Goal: Task Accomplishment & Management: Complete application form

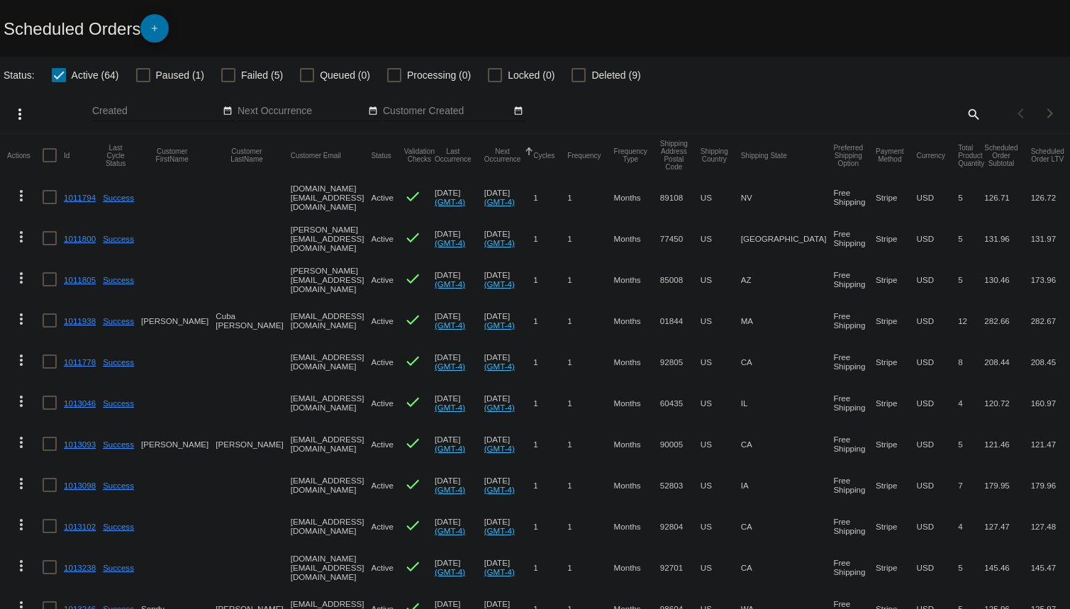
click at [159, 31] on mat-icon "add" at bounding box center [154, 31] width 17 height 17
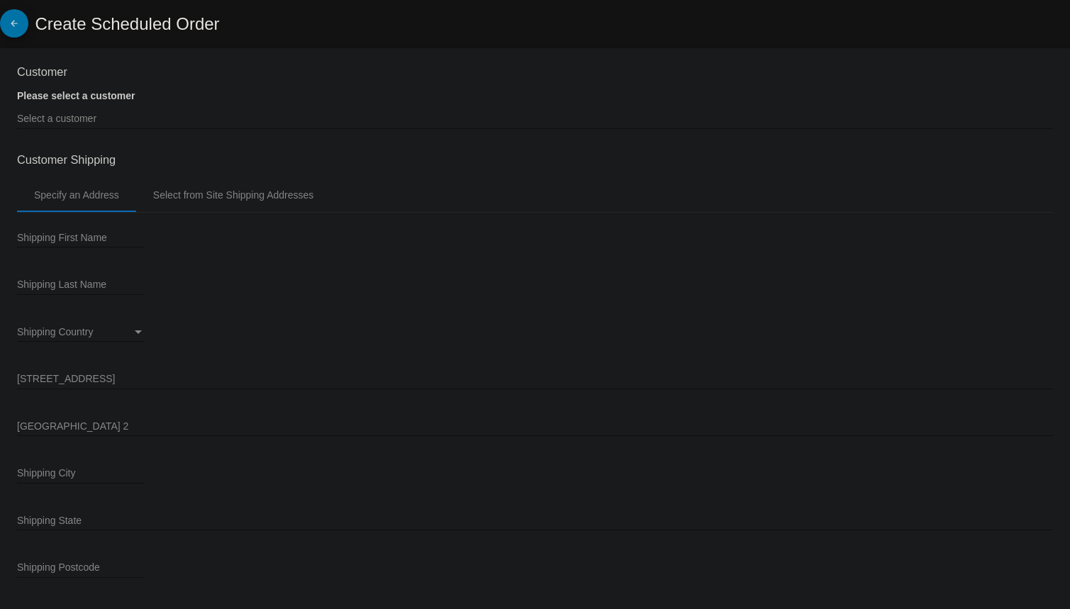
type input "[DATE]"
click at [43, 113] on input "Select a customer" at bounding box center [535, 118] width 1036 height 11
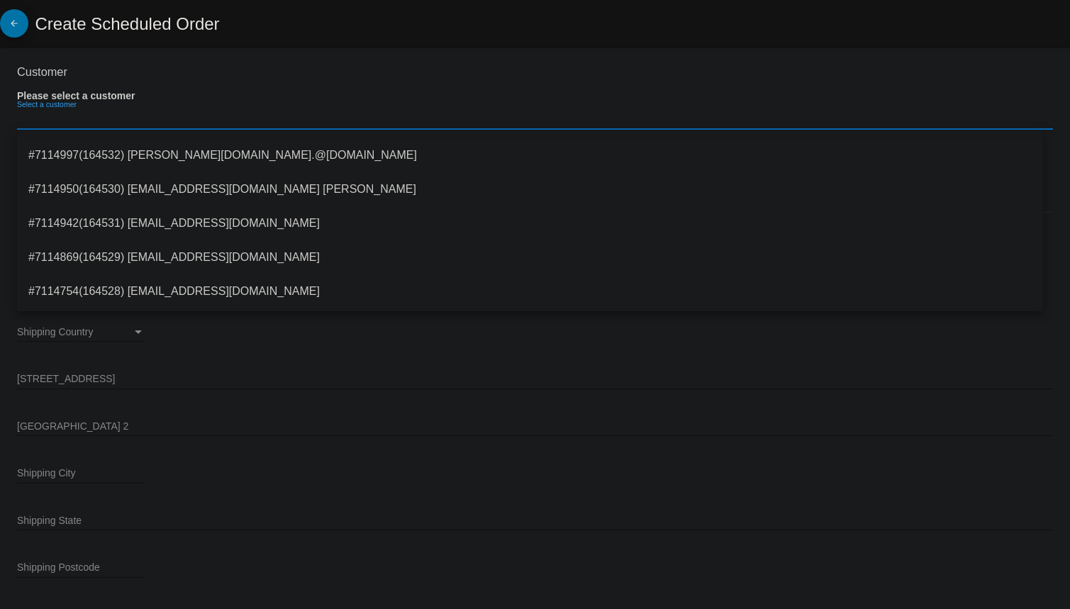
scroll to position [128, 0]
click at [248, 190] on span "#7114950(164530) [EMAIL_ADDRESS][DOMAIN_NAME] [PERSON_NAME]" at bounding box center [529, 189] width 1003 height 34
type input "[PERSON_NAME]"
type input "[STREET_ADDRESS]"
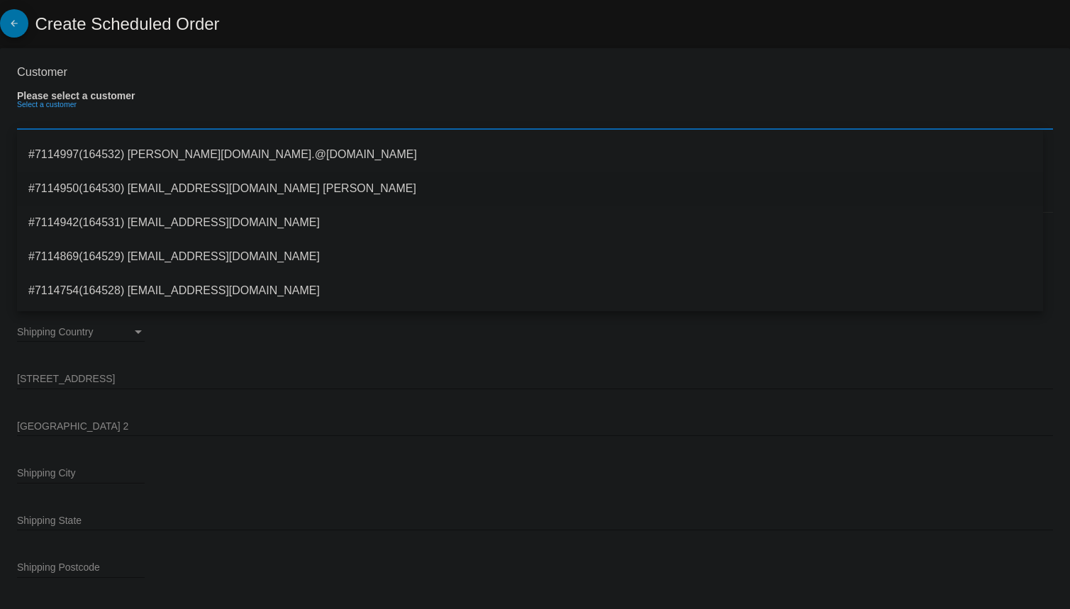
type input "[GEOGRAPHIC_DATA]"
type input "95820"
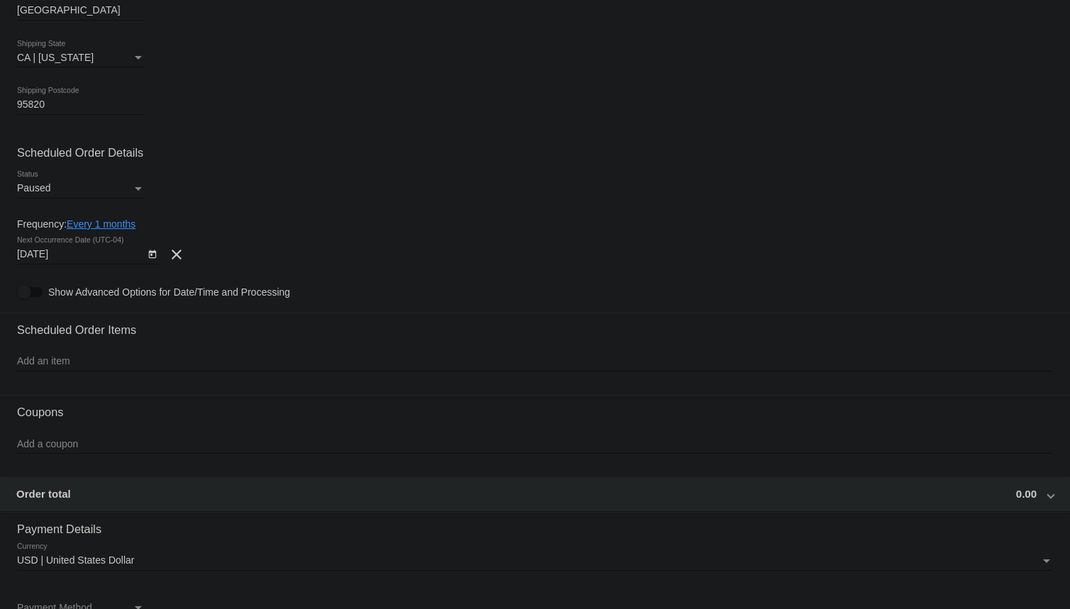
scroll to position [451, 0]
click at [119, 225] on link "Every 1 months" at bounding box center [101, 224] width 69 height 11
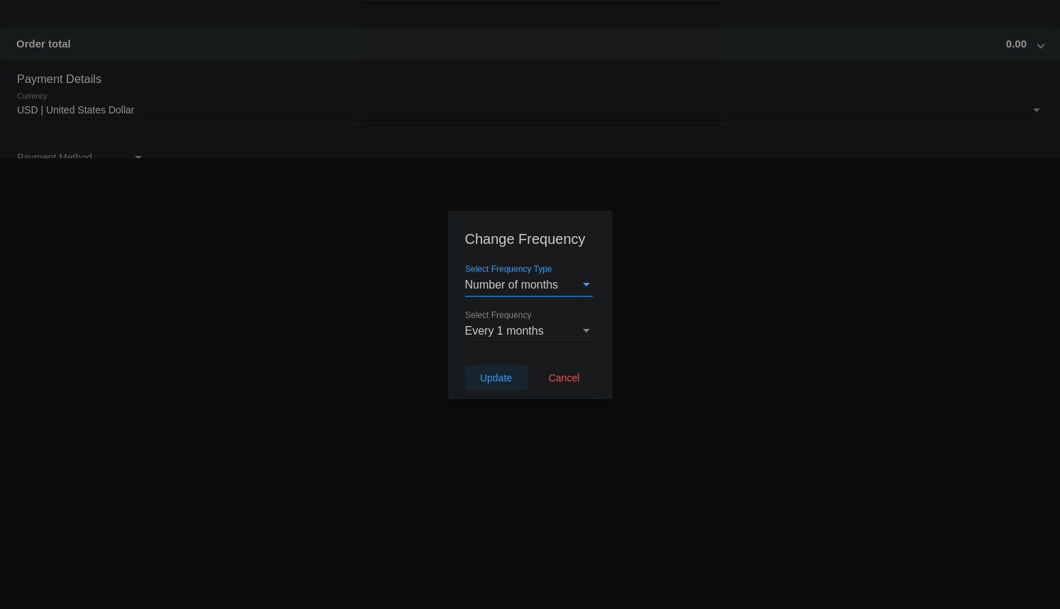
click at [494, 372] on span "Update" at bounding box center [496, 377] width 32 height 11
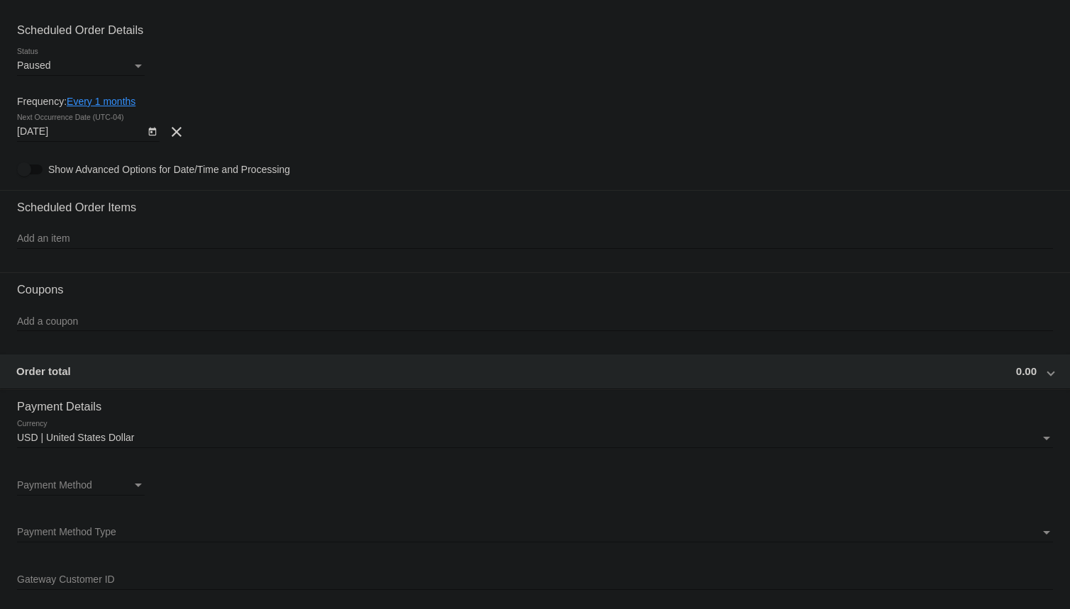
scroll to position [580, 0]
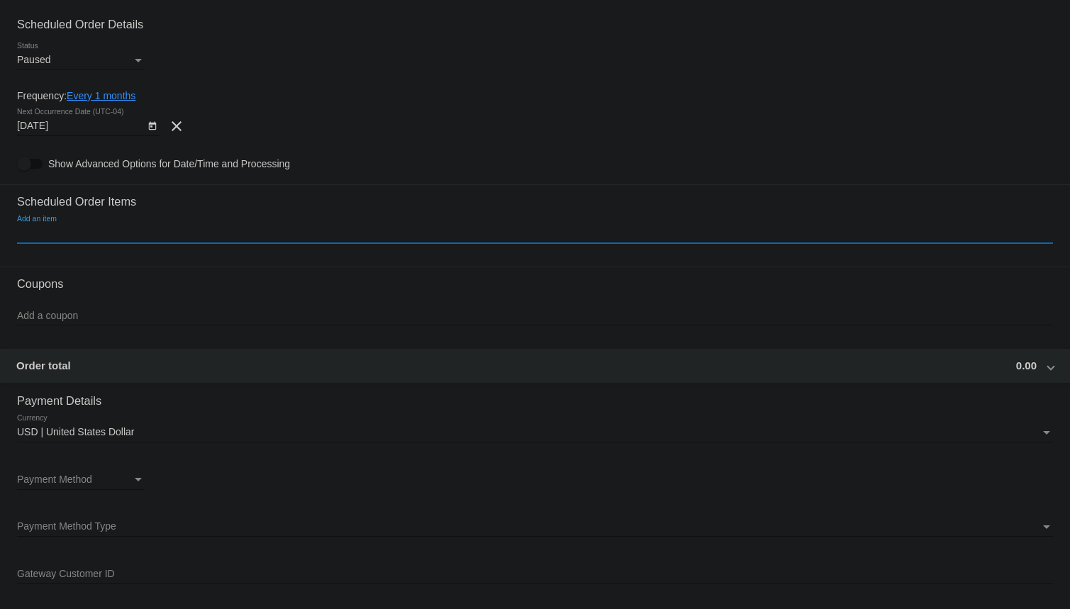
click at [67, 231] on input "Add an item" at bounding box center [535, 233] width 1036 height 11
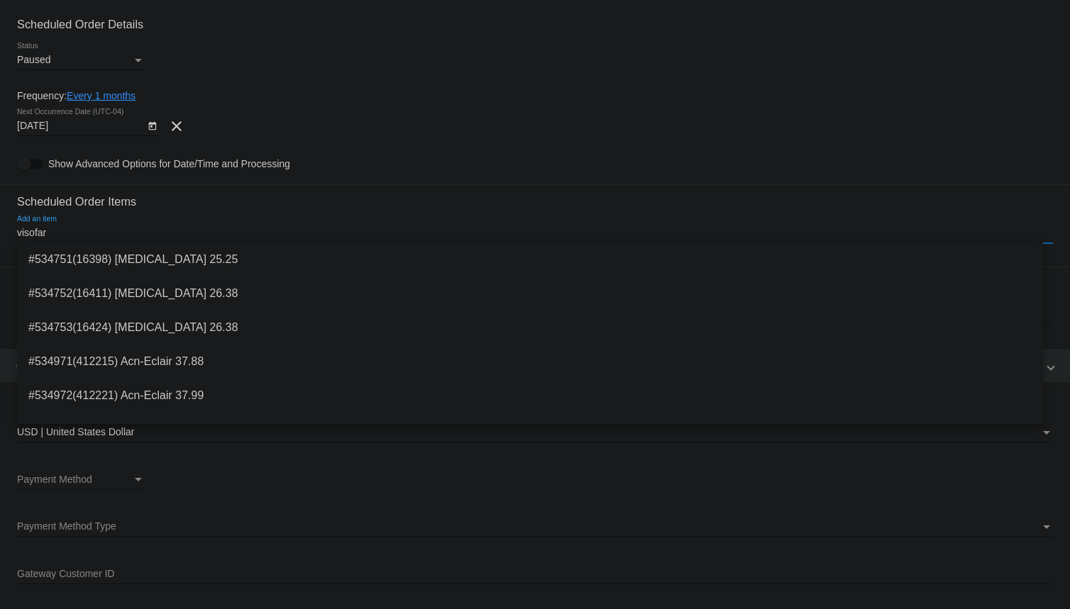
click at [84, 228] on input "visofar" at bounding box center [535, 233] width 1036 height 11
click at [71, 236] on input "visofar" at bounding box center [535, 233] width 1036 height 11
type input "visofar"
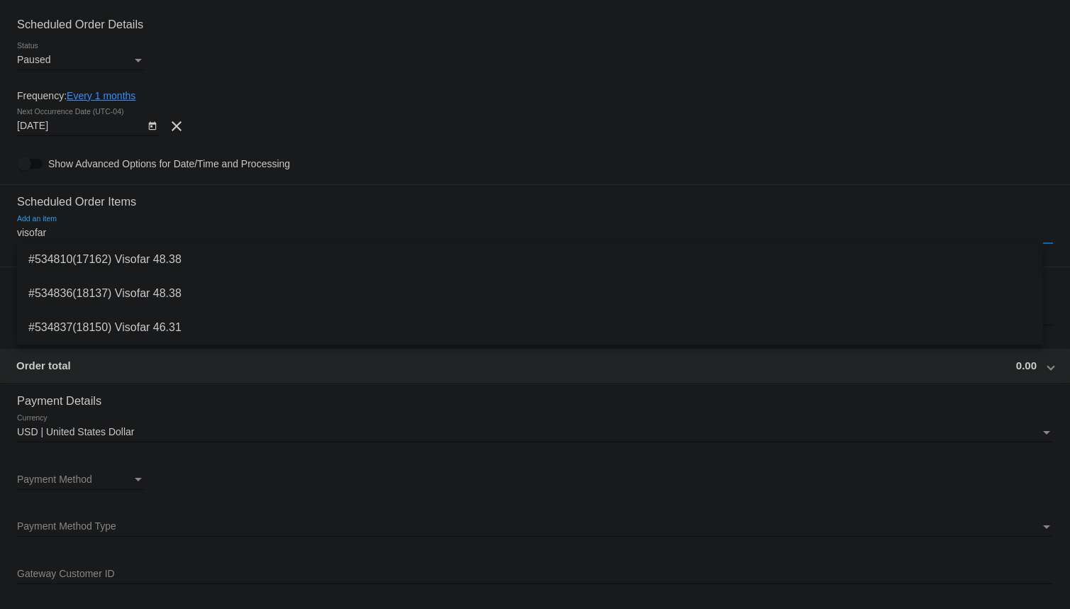
click at [83, 245] on span "#534810(17162) Visofar 48.38" at bounding box center [529, 260] width 1003 height 34
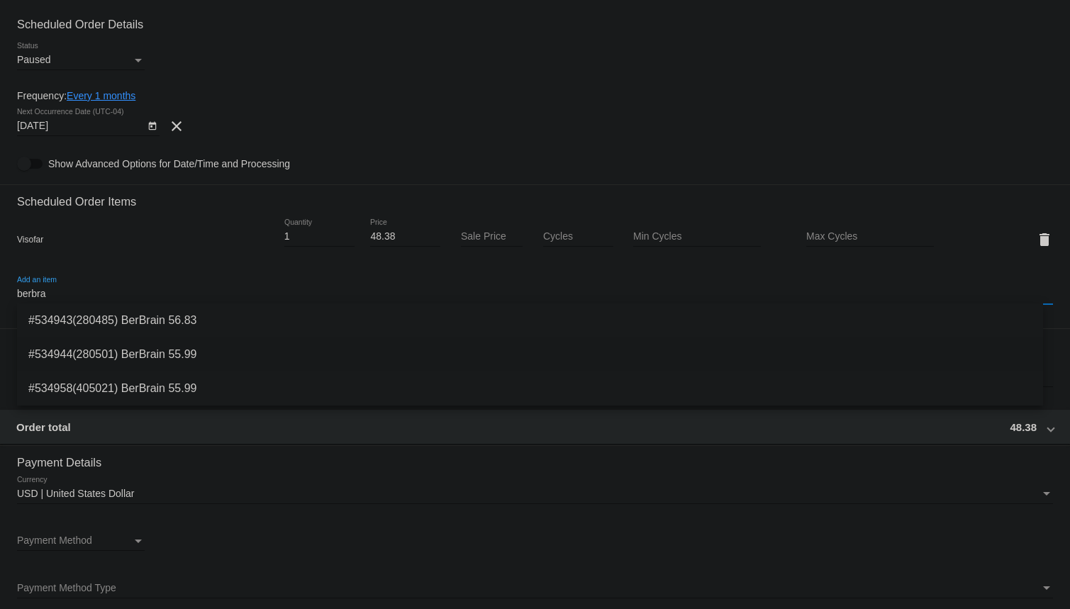
type input "berbra"
click at [147, 353] on span "#534944(280501) BerBrain 55.99" at bounding box center [529, 355] width 1003 height 34
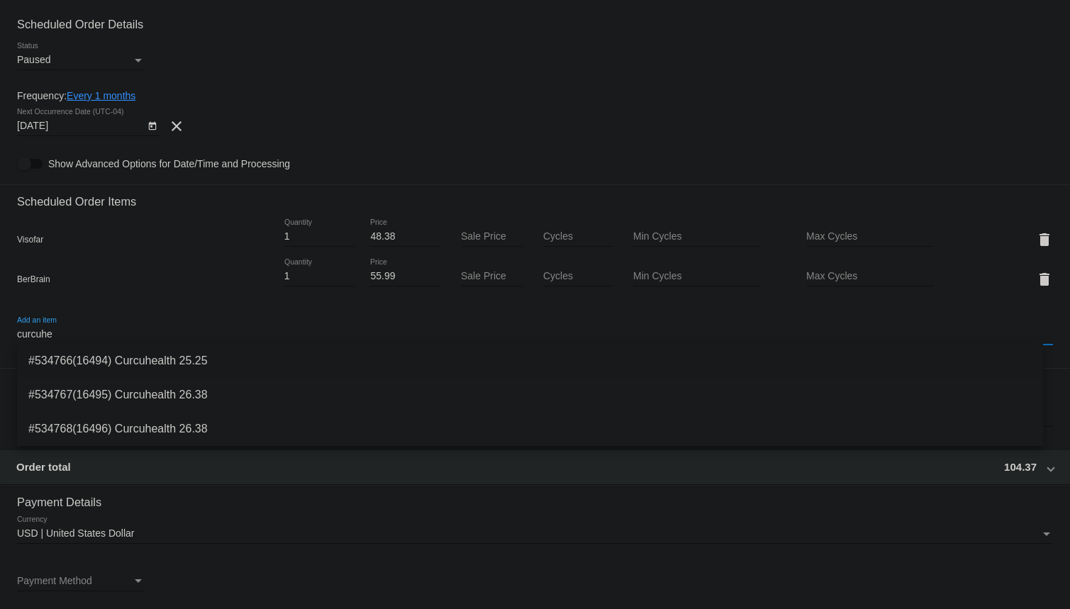
type input "curcuhe"
click at [124, 357] on span "#534766(16494) Curcuhealth 25.25" at bounding box center [529, 361] width 1003 height 34
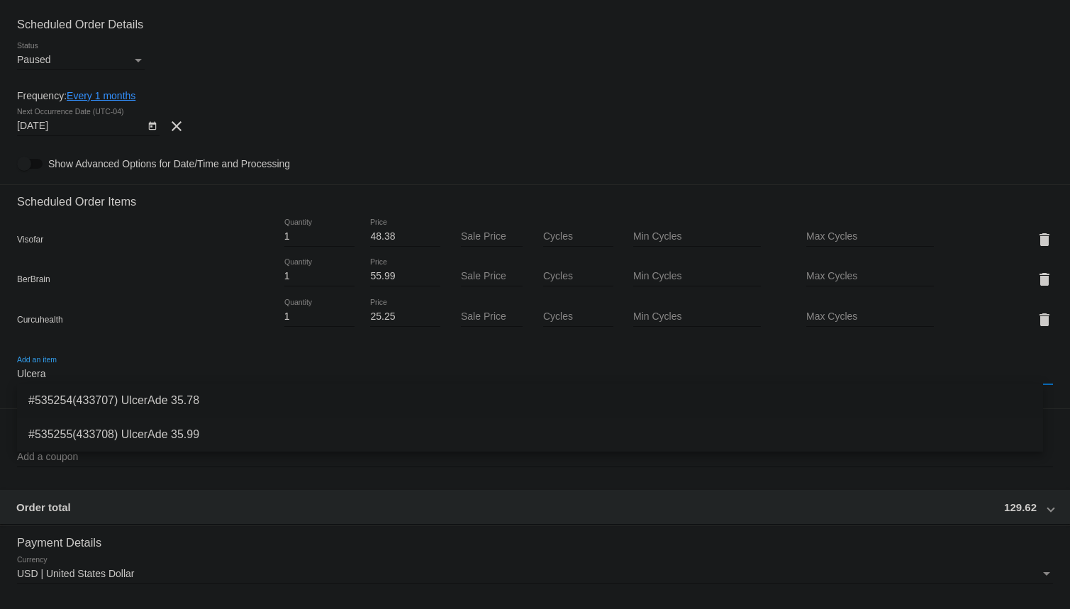
type input "Ulcera"
click at [152, 398] on span "#535254(433707) UlcerAde 35.78" at bounding box center [529, 401] width 1003 height 34
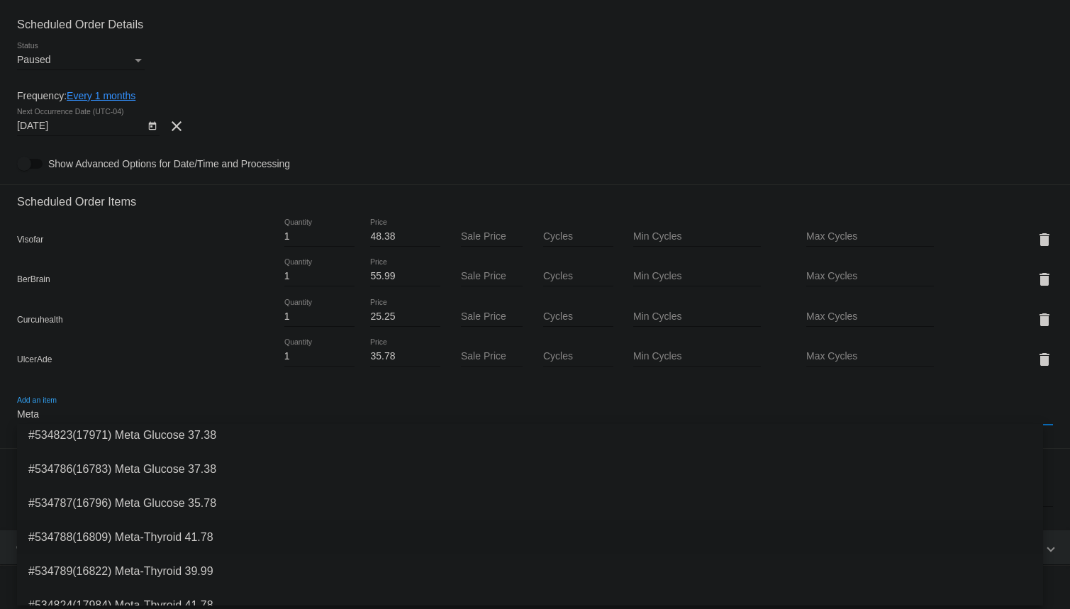
scroll to position [124, 0]
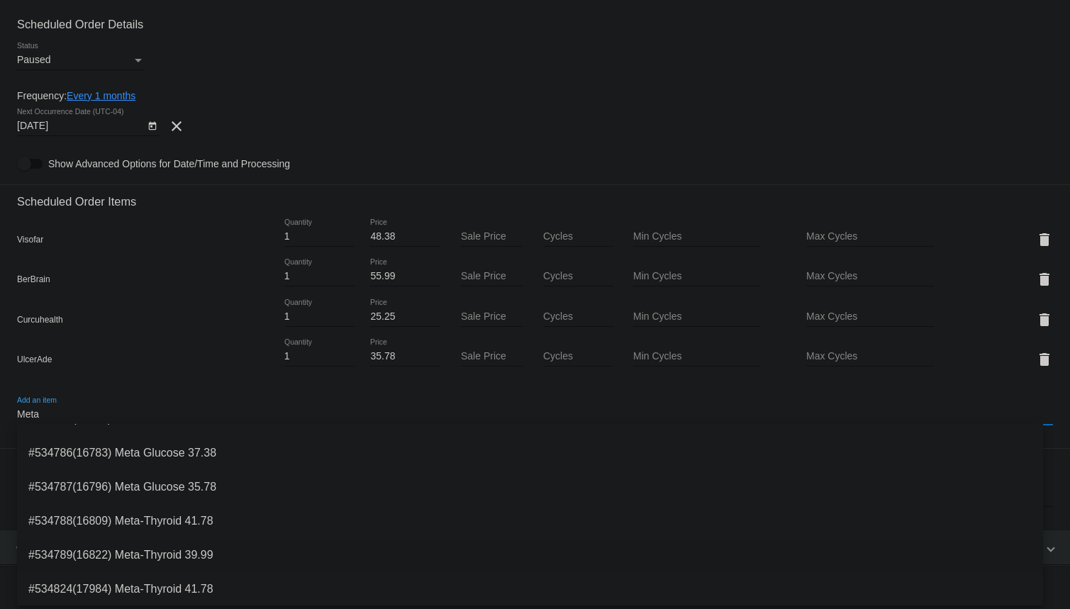
type input "Meta"
click at [167, 552] on span "#534789(16822) Meta-Thyroid 39.99" at bounding box center [529, 555] width 1003 height 34
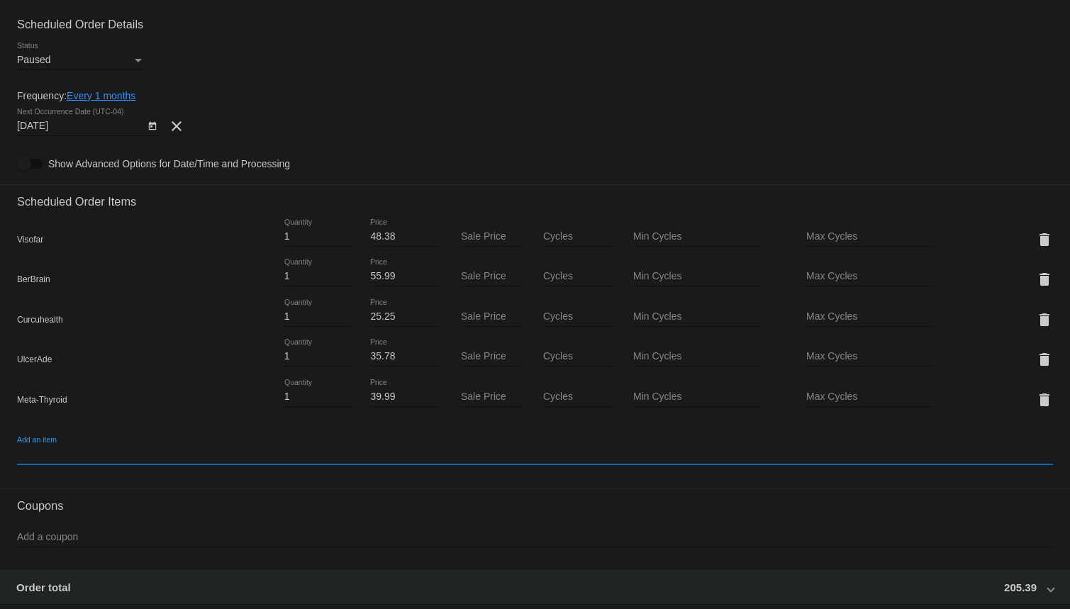
click at [106, 452] on input "Add an item" at bounding box center [535, 454] width 1036 height 11
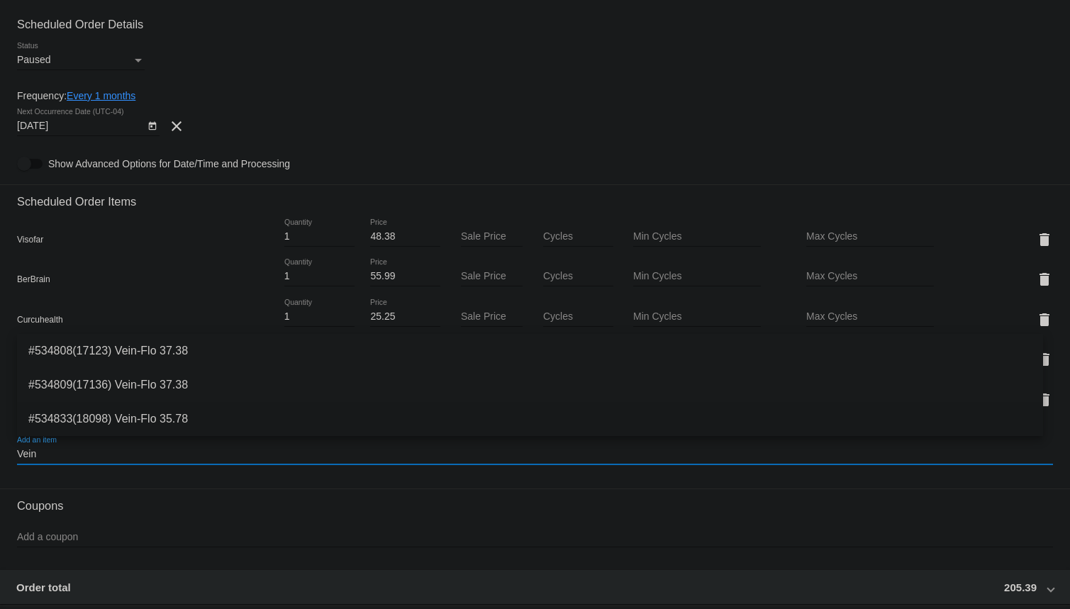
type input "Vein"
click at [130, 416] on span "#534833(18098) Vein-Flo 35.78" at bounding box center [529, 419] width 1003 height 34
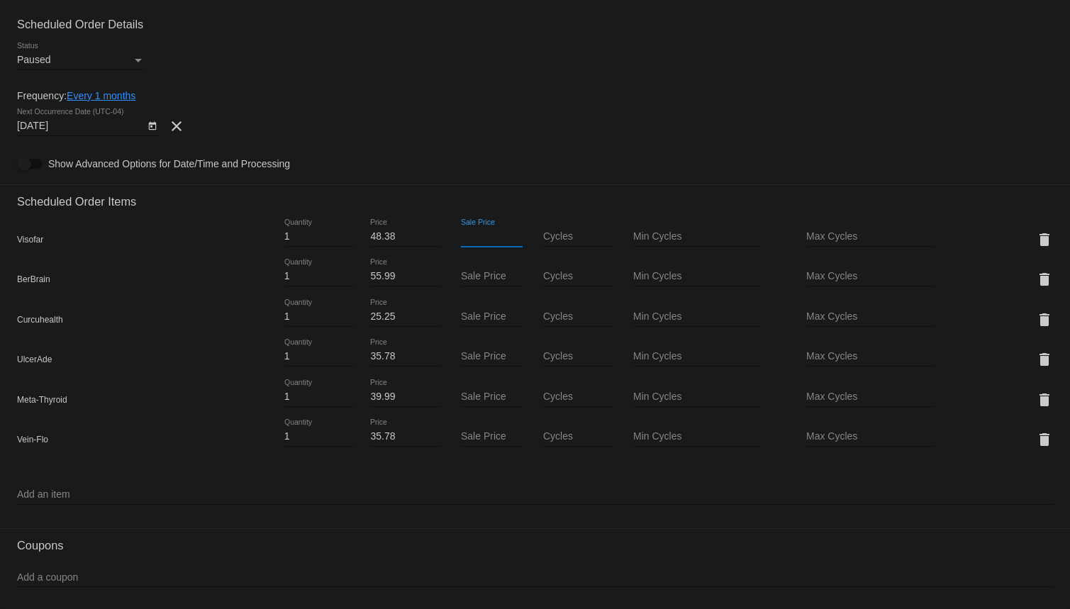
click at [491, 235] on input "Sale Price" at bounding box center [492, 236] width 62 height 11
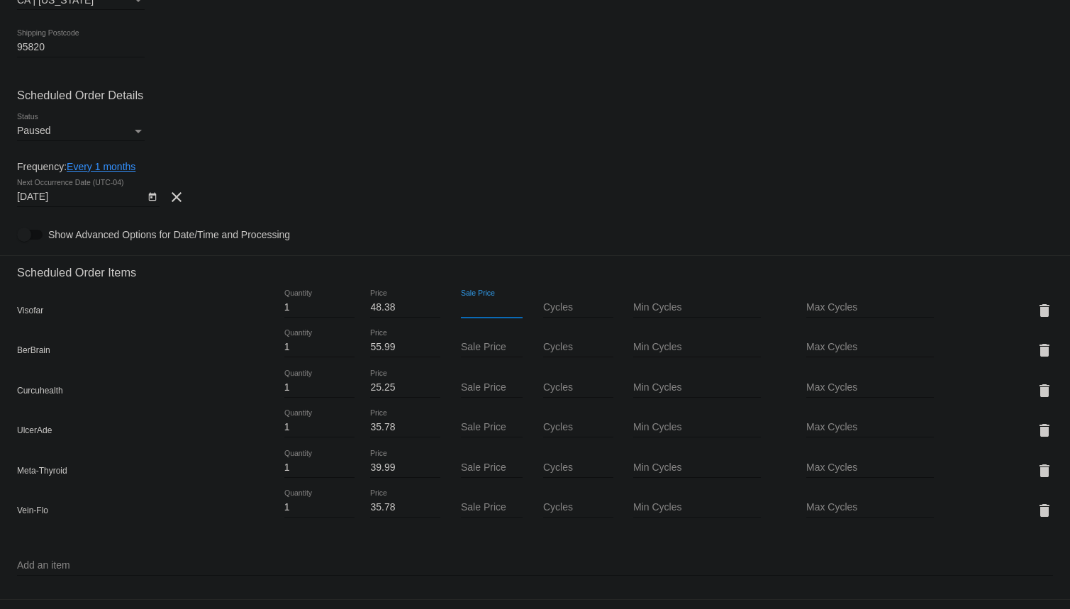
scroll to position [451, 0]
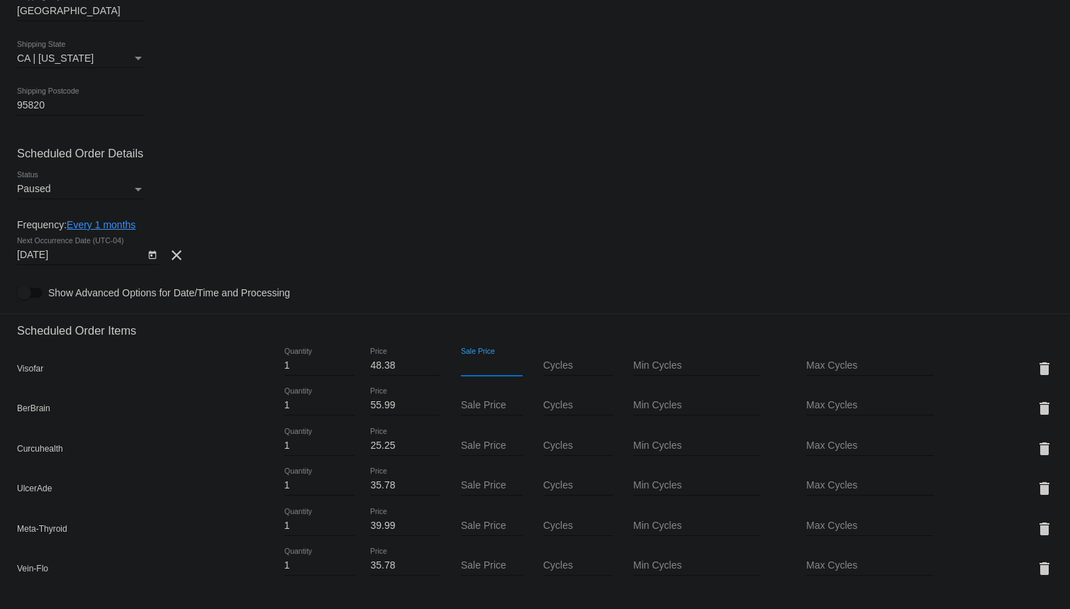
paste input "43.99"
type input "43.99"
click at [478, 401] on input "Sale Price" at bounding box center [492, 405] width 62 height 11
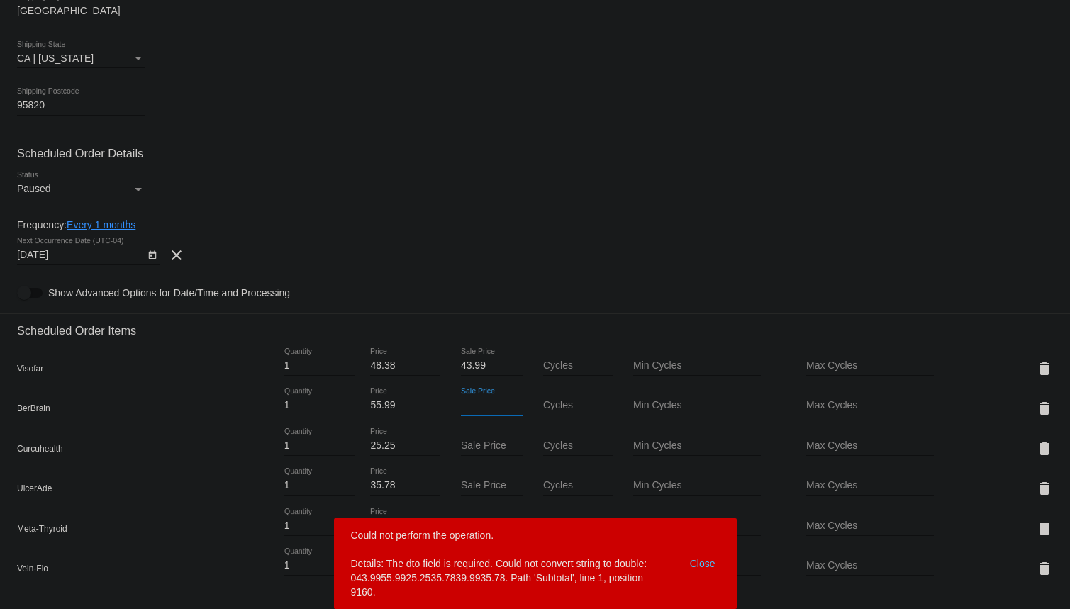
click at [474, 403] on input "Sale Price" at bounding box center [492, 405] width 62 height 11
paste input "53.99"
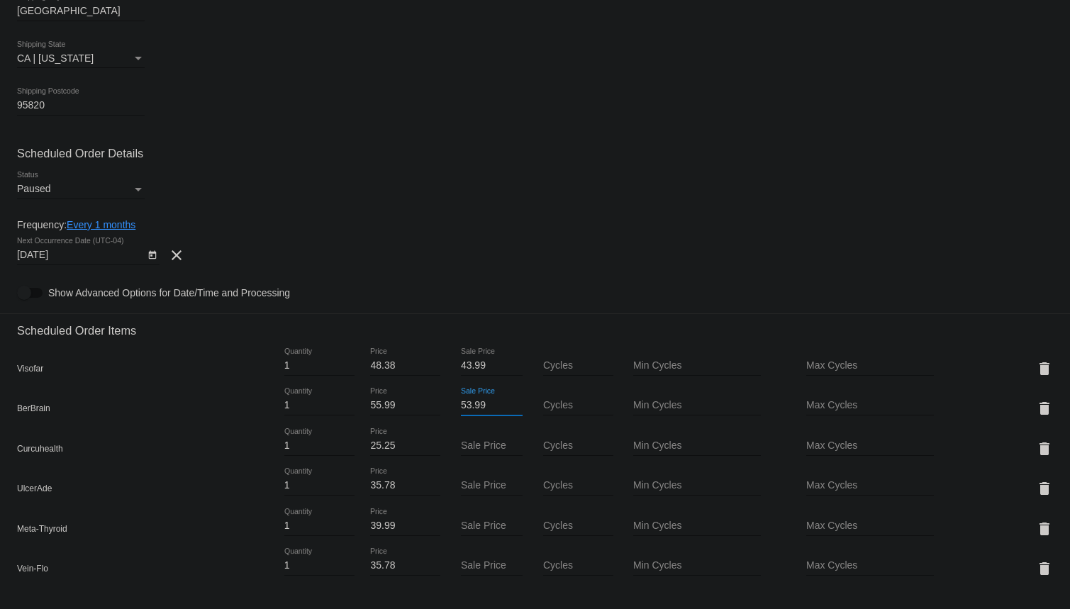
type input "53.99"
click at [461, 365] on input "43.99" at bounding box center [492, 365] width 62 height 11
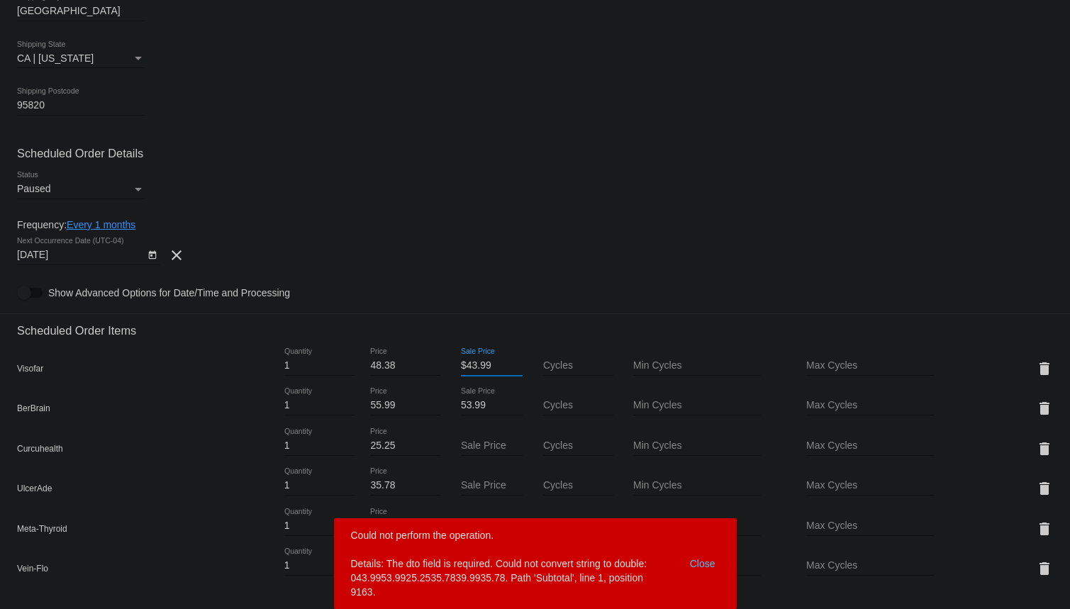
type input "$43.99"
click at [461, 406] on input "53.99" at bounding box center [492, 405] width 62 height 11
click at [461, 404] on input "53.99" at bounding box center [492, 405] width 62 height 11
type input "$53.99"
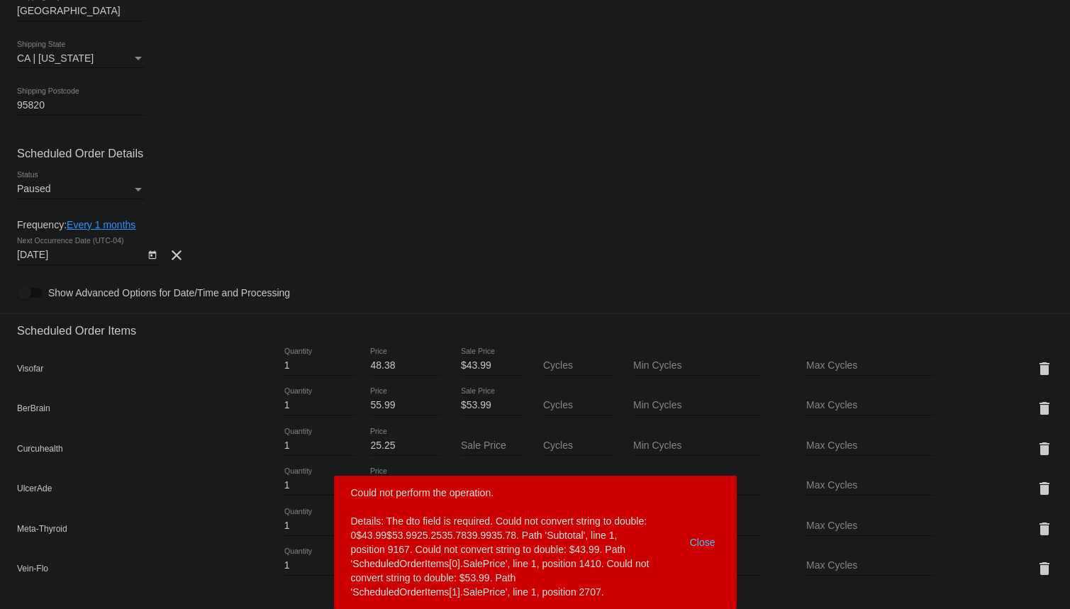
drag, startPoint x: 371, startPoint y: 579, endPoint x: 351, endPoint y: 564, distance: 25.2
copy div "Close Could not perform the operation. Details: The dto field is required. Coul…"
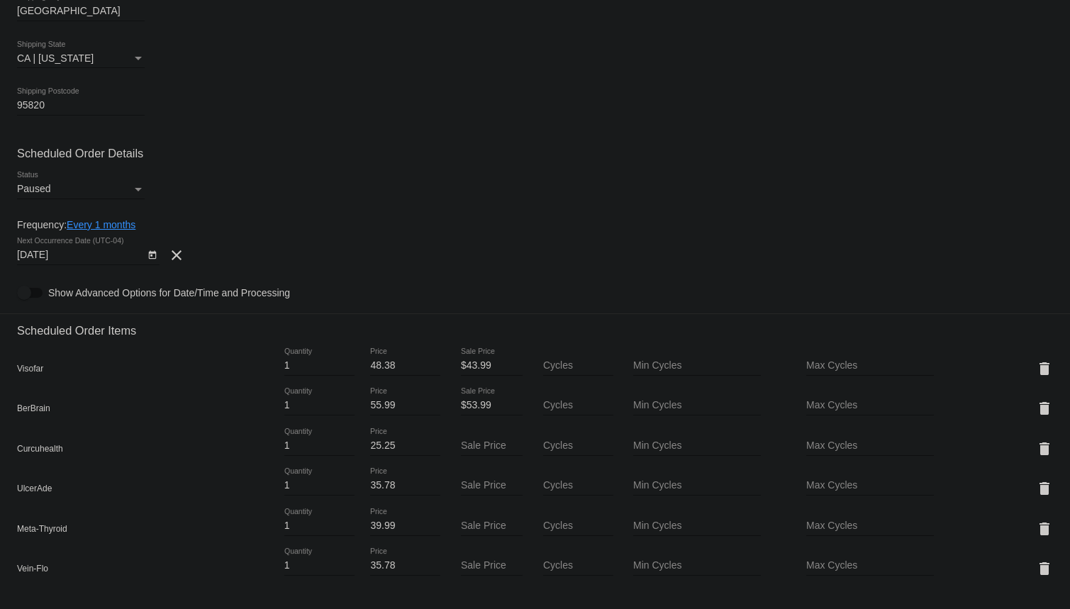
click at [370, 360] on input "48.38" at bounding box center [405, 365] width 70 height 11
click at [380, 364] on input "48.38" at bounding box center [405, 365] width 70 height 11
click at [461, 364] on input "$43.99" at bounding box center [492, 365] width 62 height 11
type input "43.99"
click at [462, 405] on input "$53.99" at bounding box center [492, 405] width 62 height 11
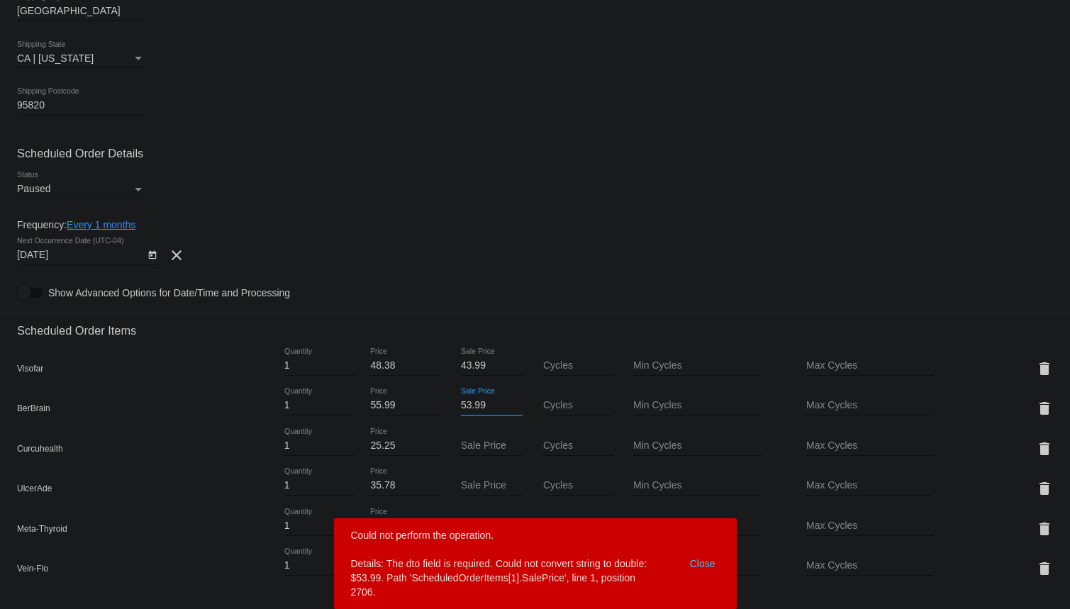
type input "53.99"
click at [476, 447] on input "Sale Price" at bounding box center [492, 445] width 62 height 11
paste input "23.99"
type input "23.99"
click at [479, 486] on input "Sale Price" at bounding box center [492, 485] width 62 height 11
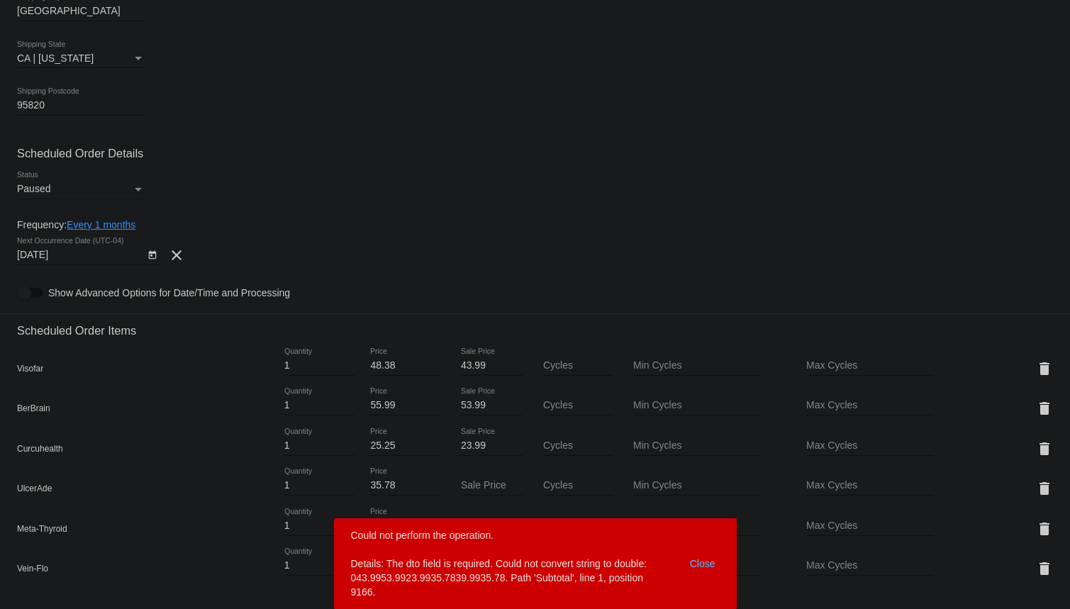
click at [475, 478] on div "Sale Price" at bounding box center [492, 482] width 62 height 28
paste input "33.99"
type input "33.99"
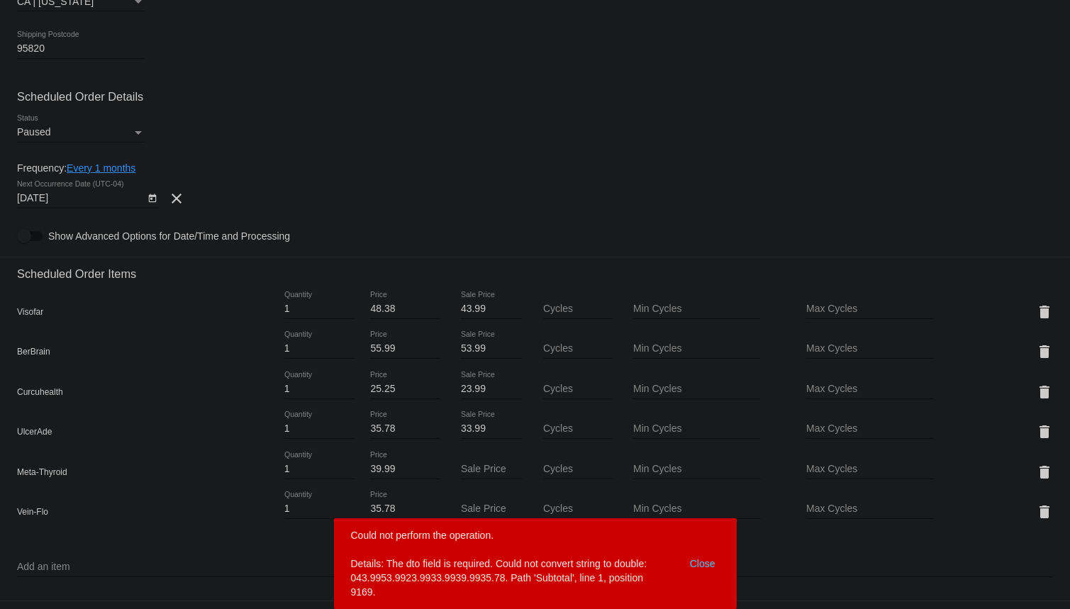
scroll to position [580, 0]
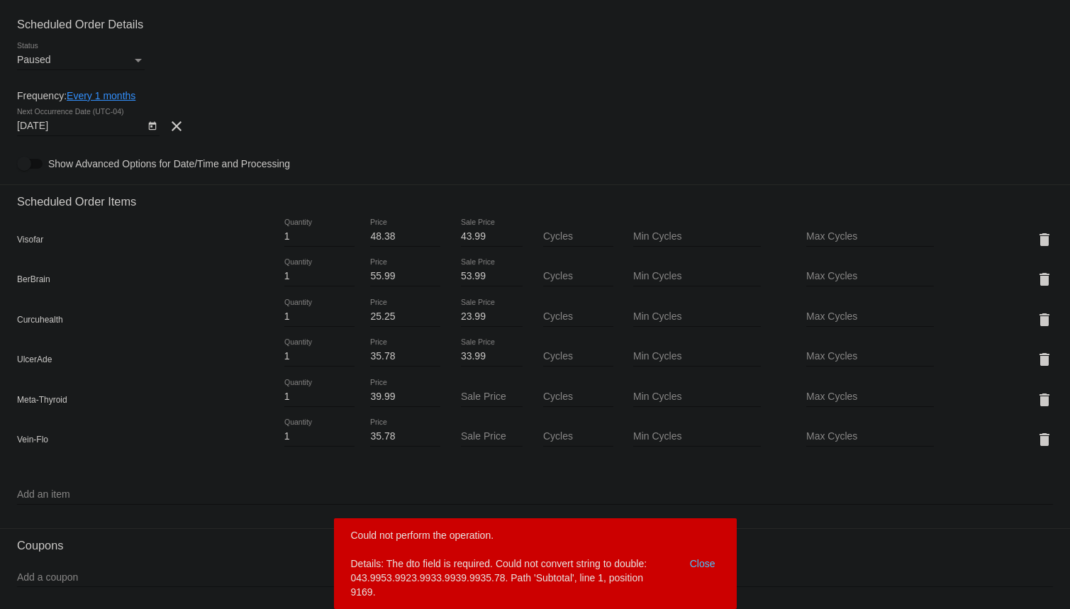
click at [469, 389] on div "Sale Price" at bounding box center [492, 393] width 62 height 28
paste input "37.99"
type input "37.99"
click at [484, 438] on input "Sale Price" at bounding box center [492, 436] width 62 height 11
paste input "33.99"
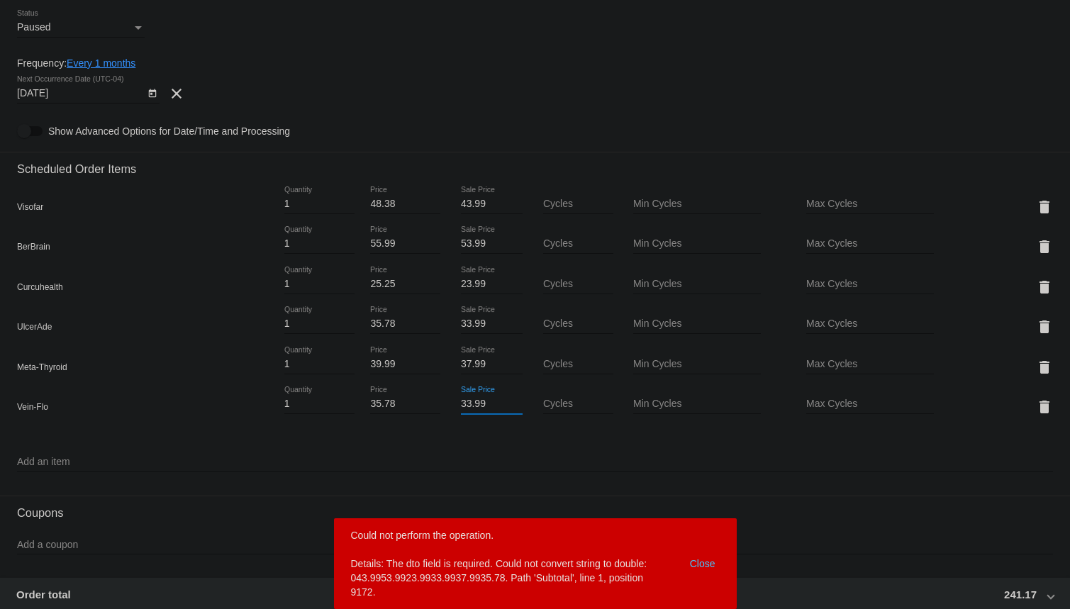
scroll to position [645, 0]
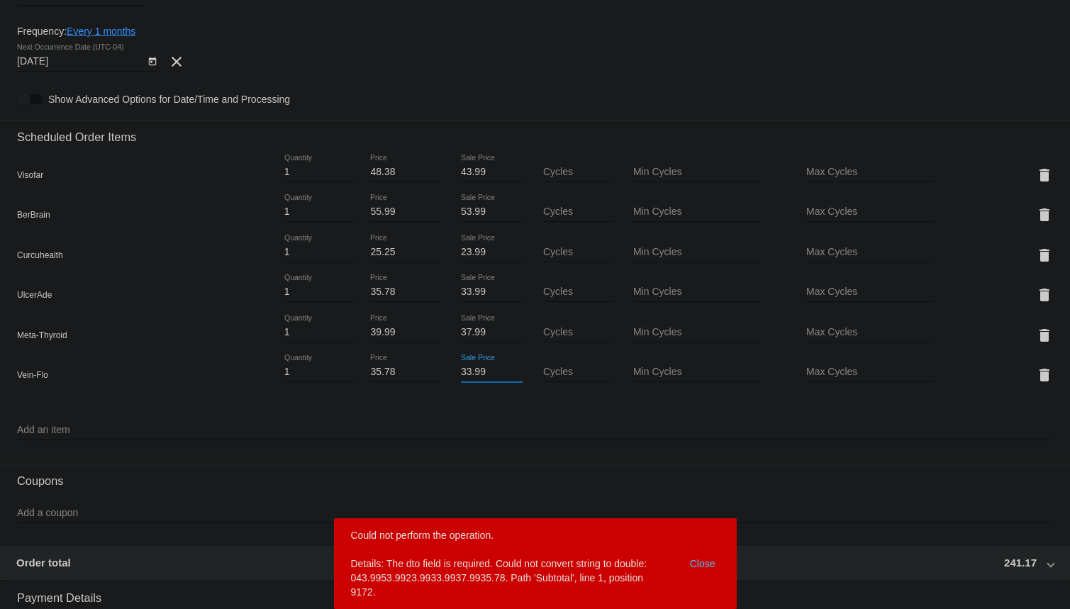
type input "33.99"
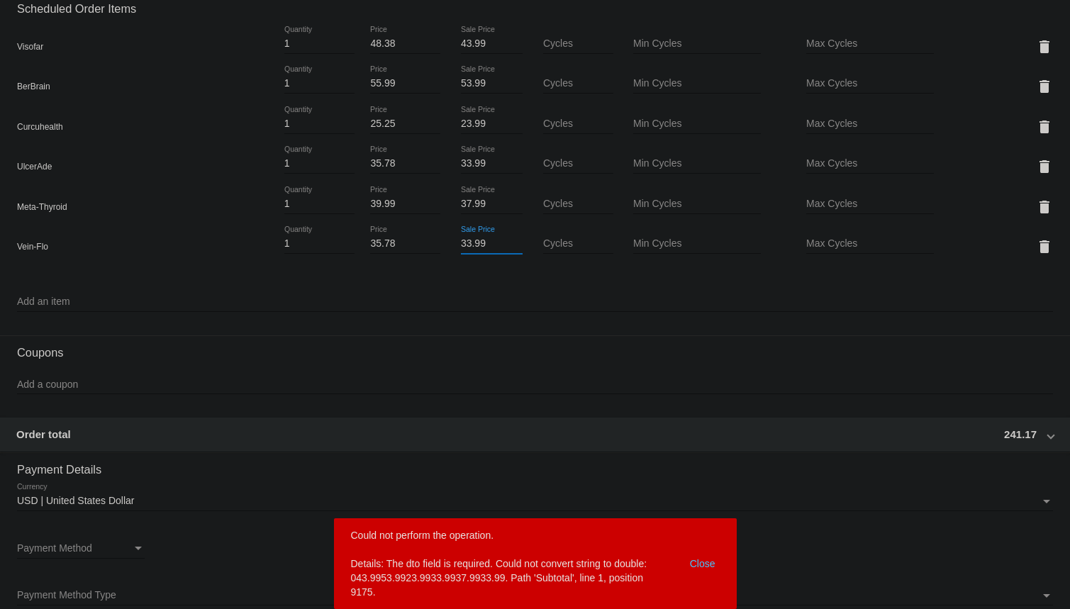
scroll to position [773, 0]
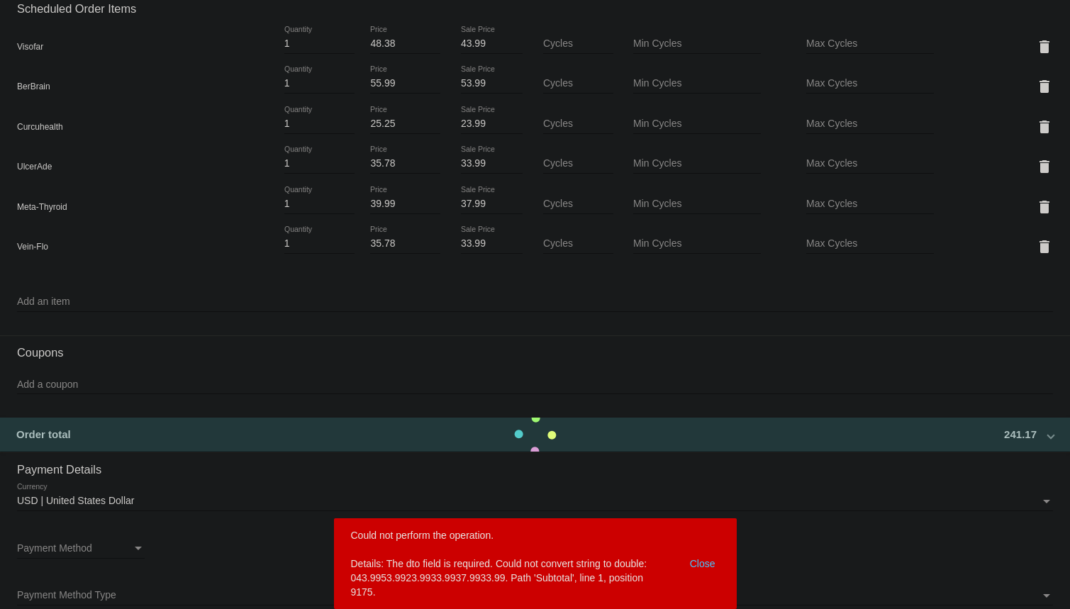
click at [130, 396] on div "Add a coupon" at bounding box center [535, 387] width 1036 height 40
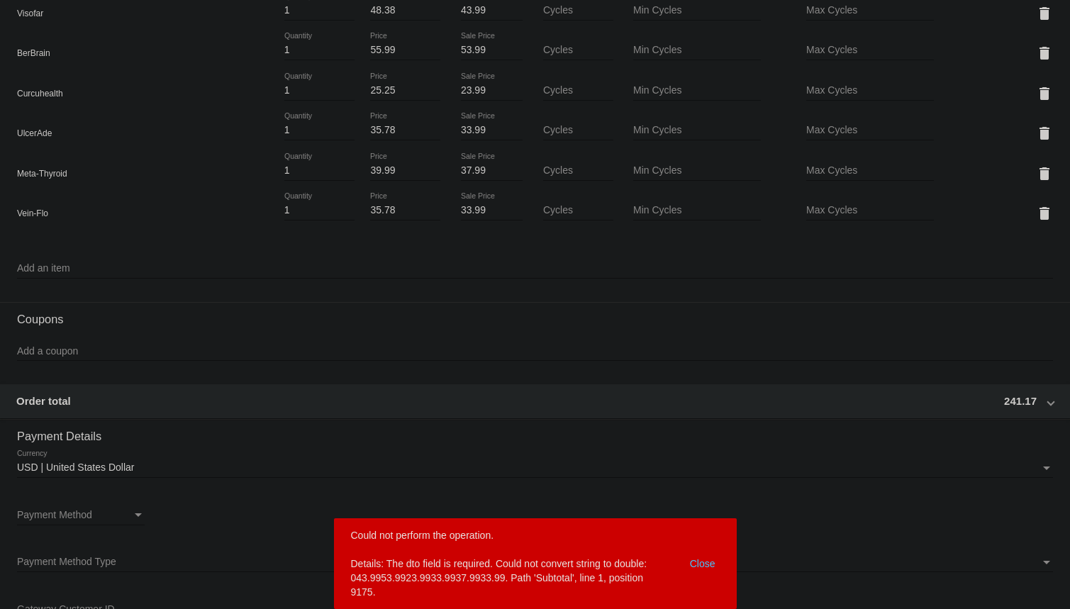
scroll to position [837, 0]
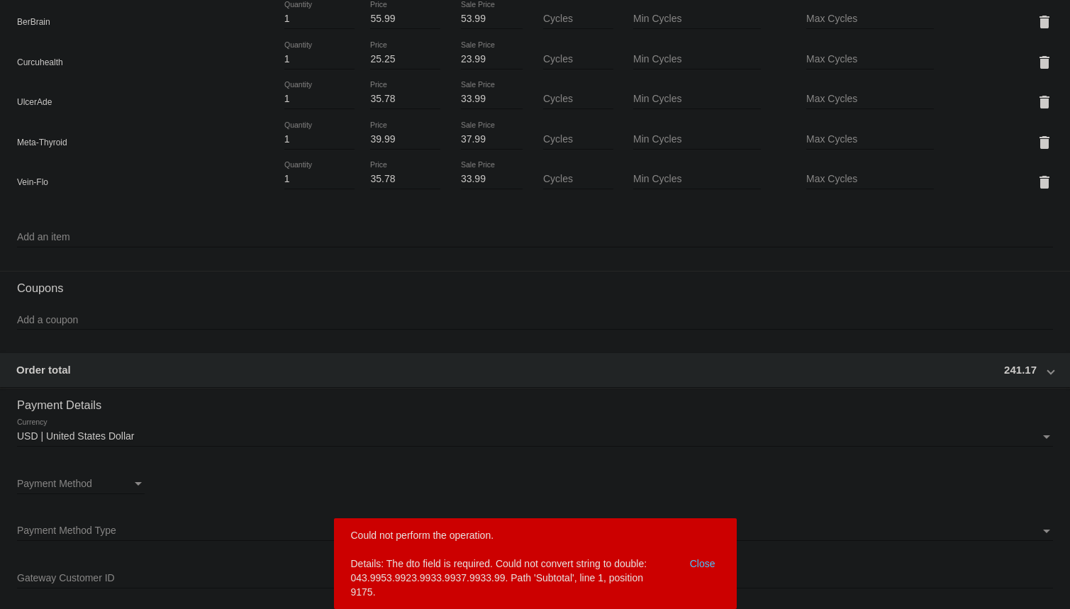
click at [38, 322] on input "Add a coupon" at bounding box center [535, 320] width 1036 height 11
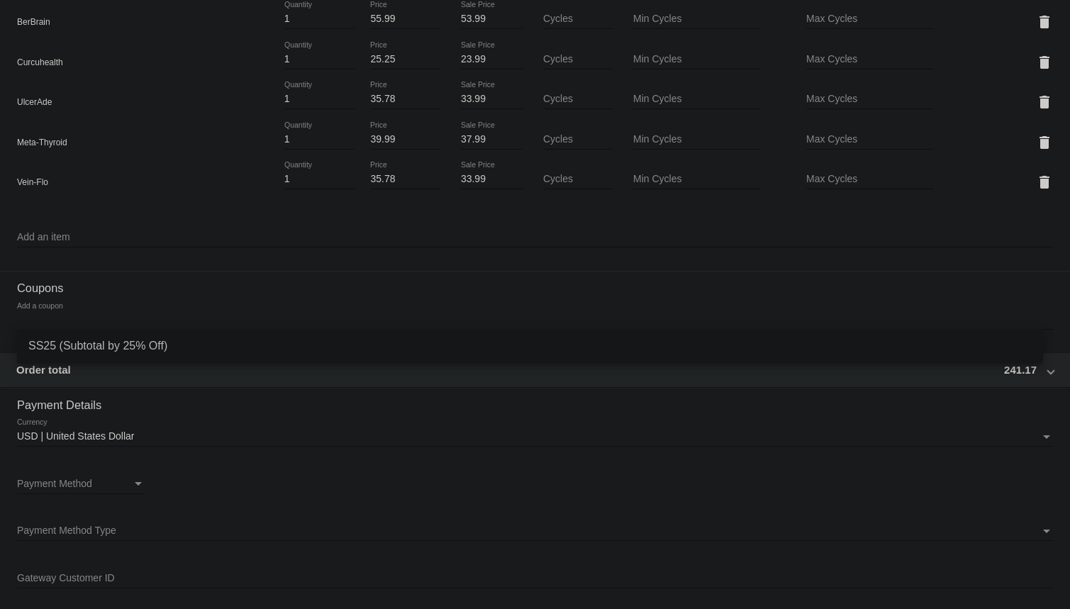
click at [118, 346] on span "SS25 (Subtotal by 25% Off)" at bounding box center [529, 346] width 1003 height 34
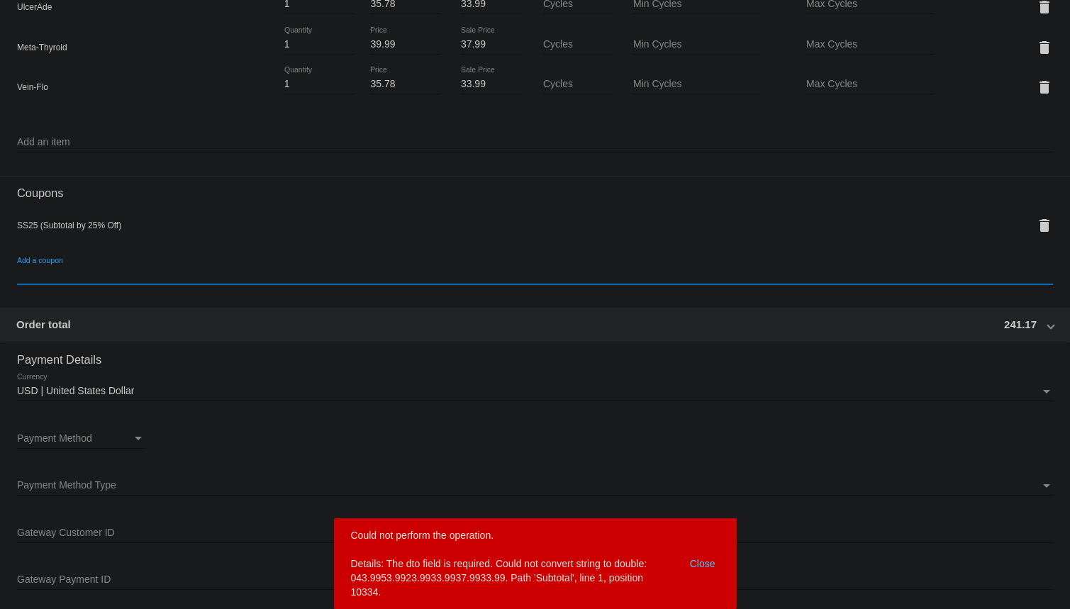
scroll to position [966, 0]
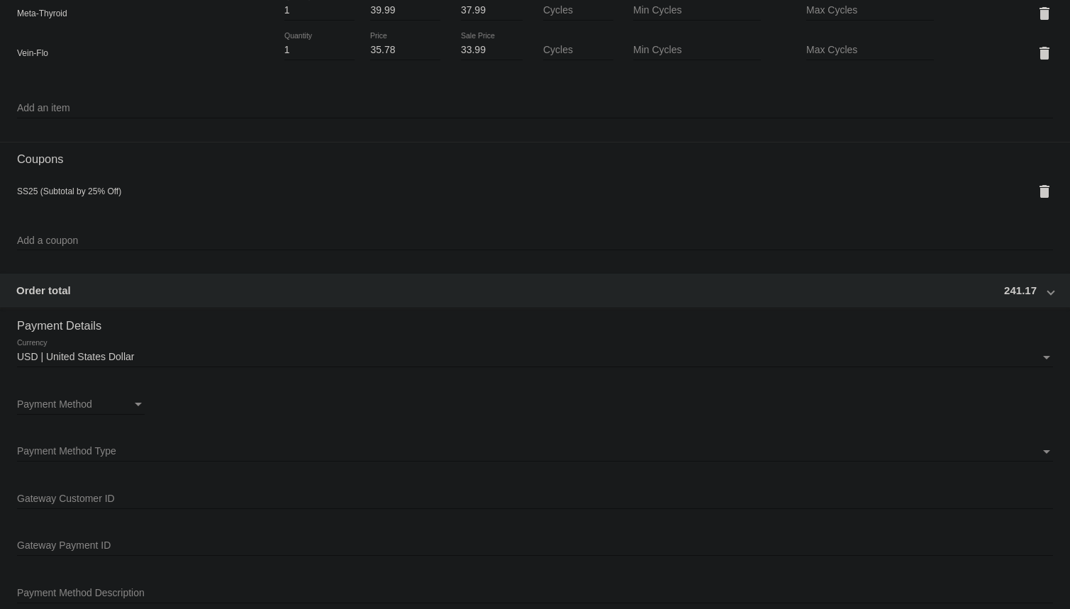
click at [42, 225] on div "Add a coupon" at bounding box center [535, 237] width 1036 height 28
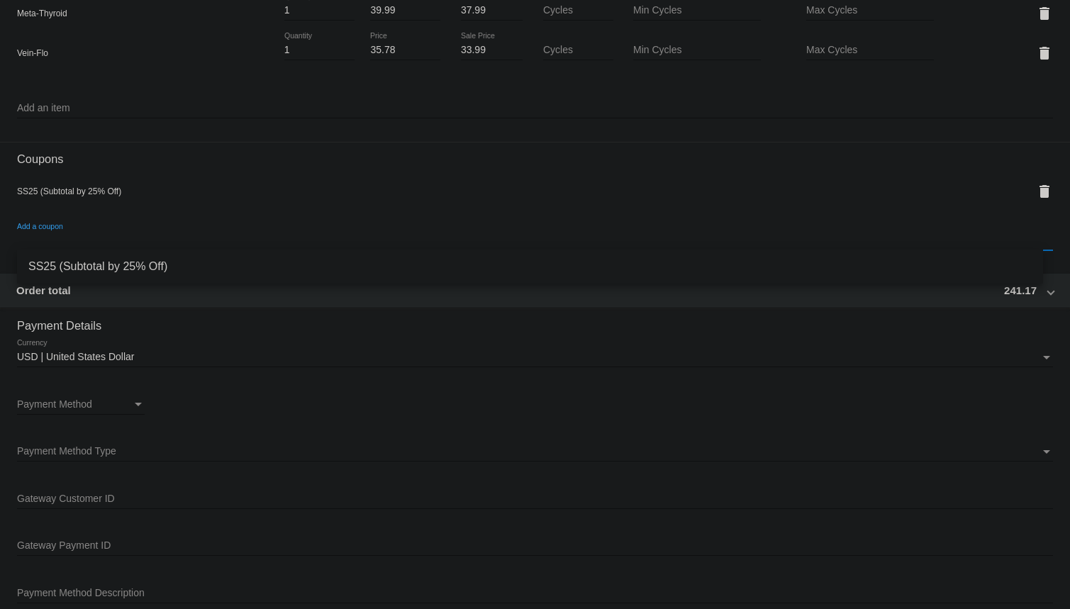
click at [78, 321] on h3 "Payment Details" at bounding box center [535, 320] width 1036 height 24
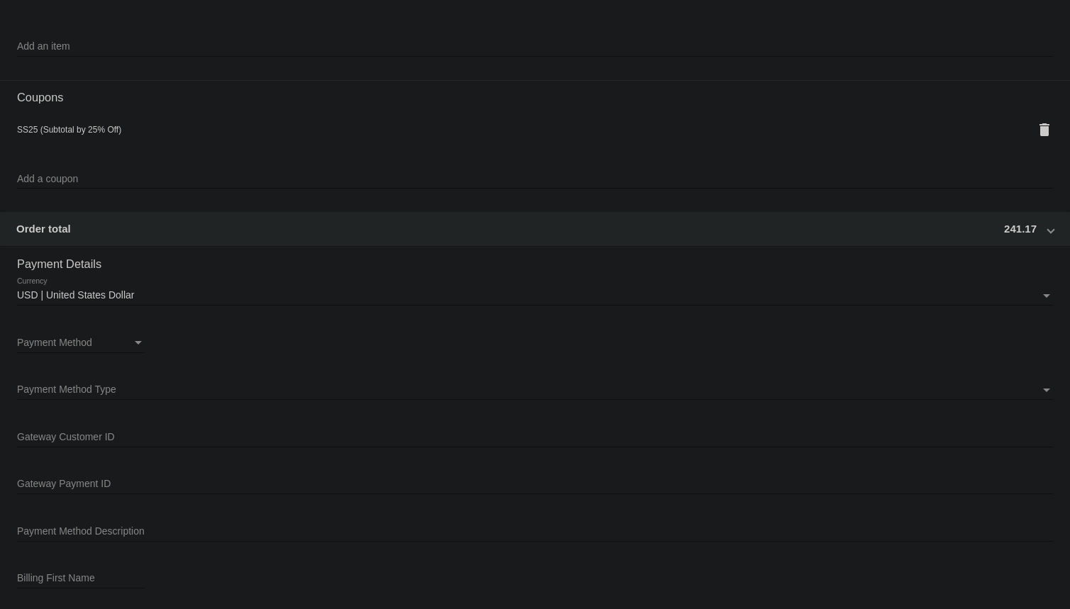
scroll to position [1031, 0]
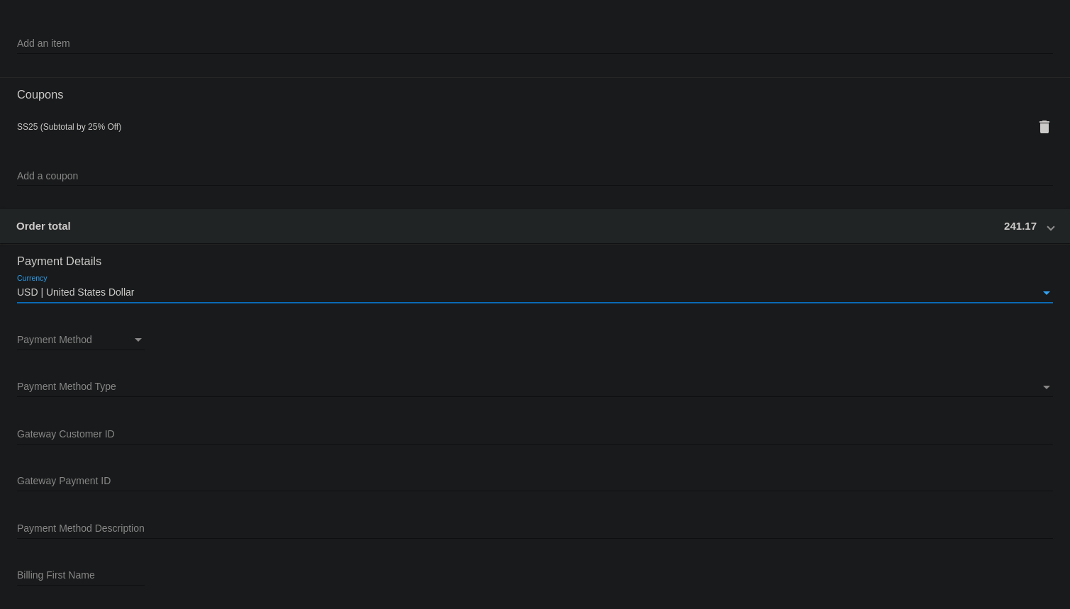
click at [1040, 289] on div "Currency" at bounding box center [1046, 292] width 13 height 11
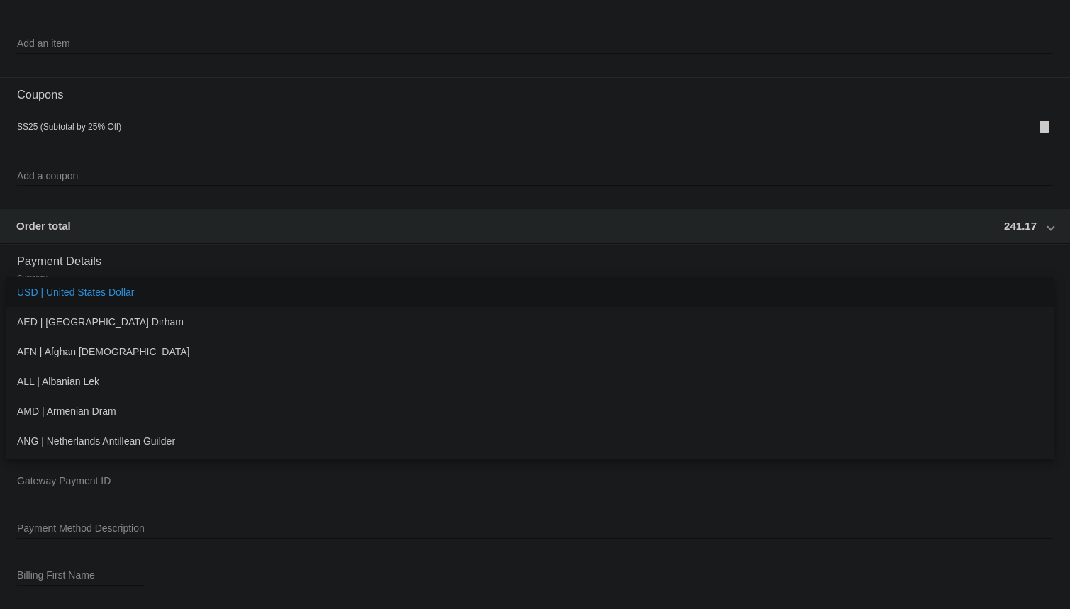
click at [1036, 289] on mat-option "USD | United States Dollar" at bounding box center [530, 292] width 1049 height 30
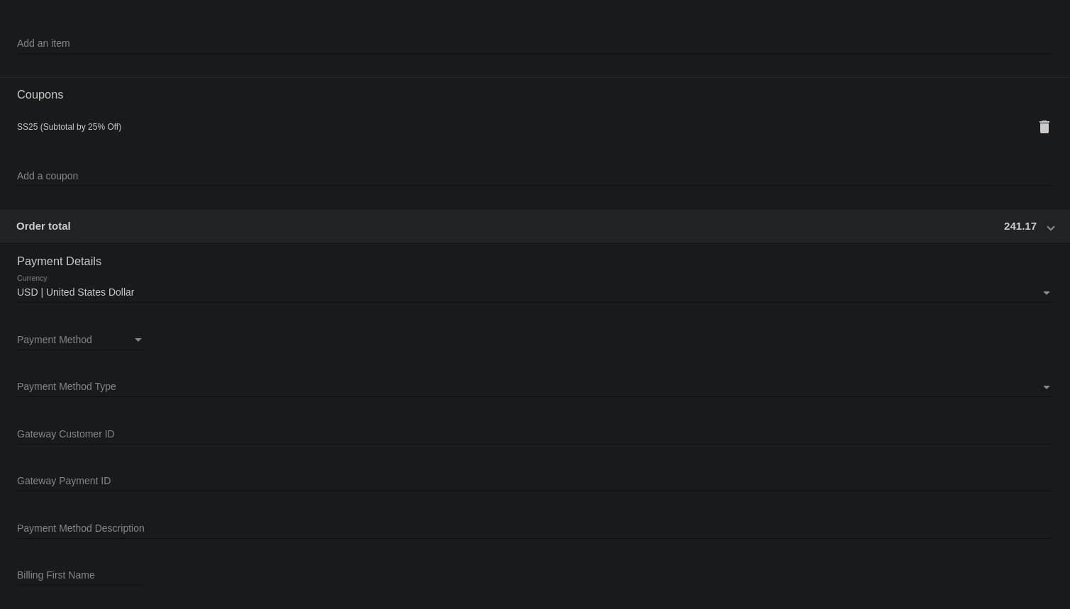
click at [1048, 228] on span at bounding box center [1051, 226] width 6 height 12
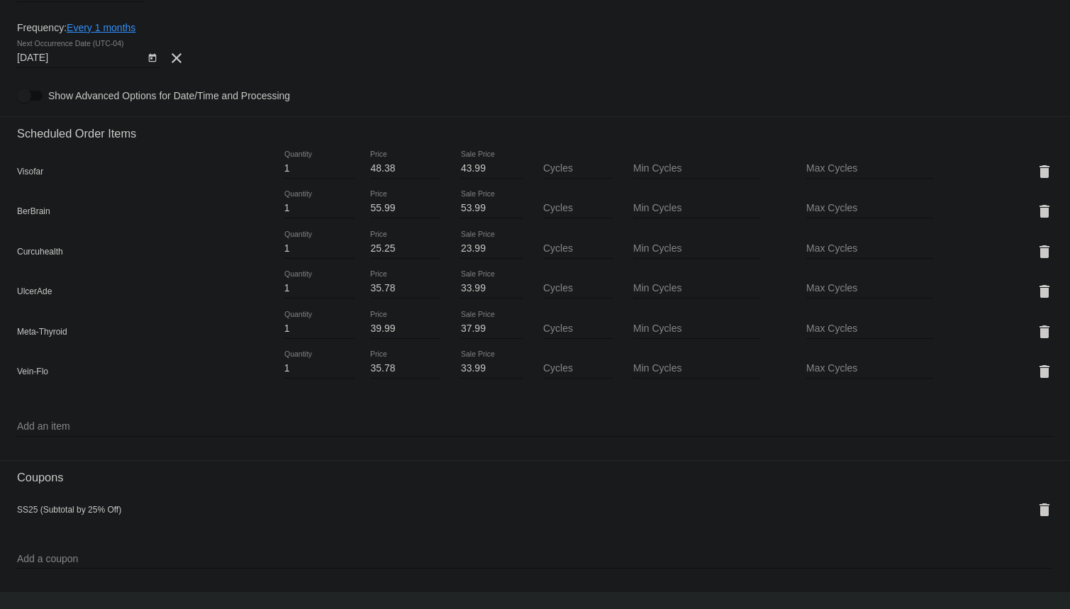
scroll to position [645, 0]
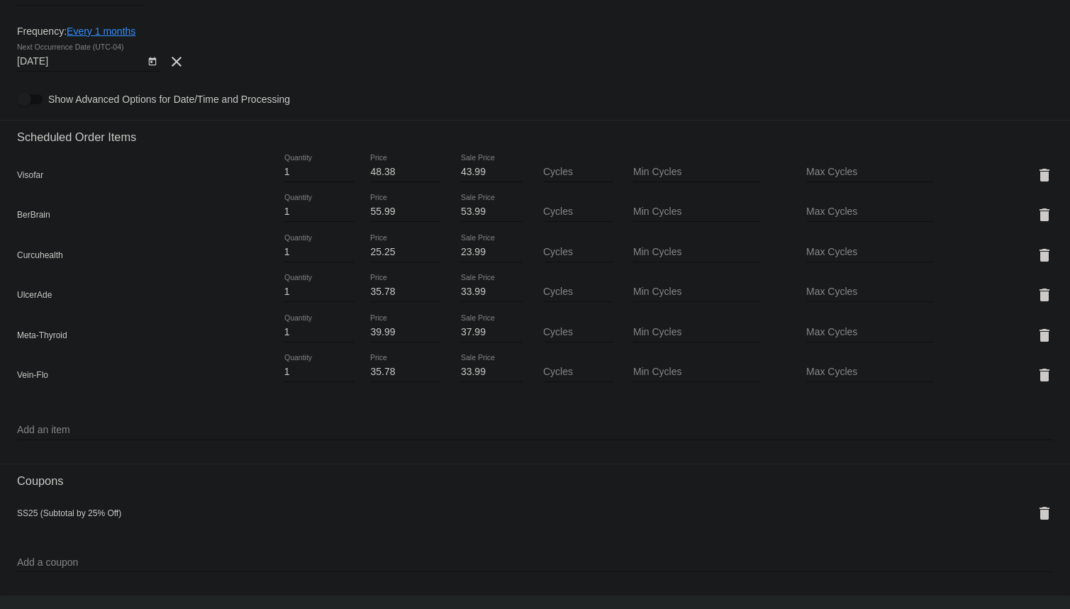
click at [461, 172] on input "43.99" at bounding box center [492, 172] width 62 height 11
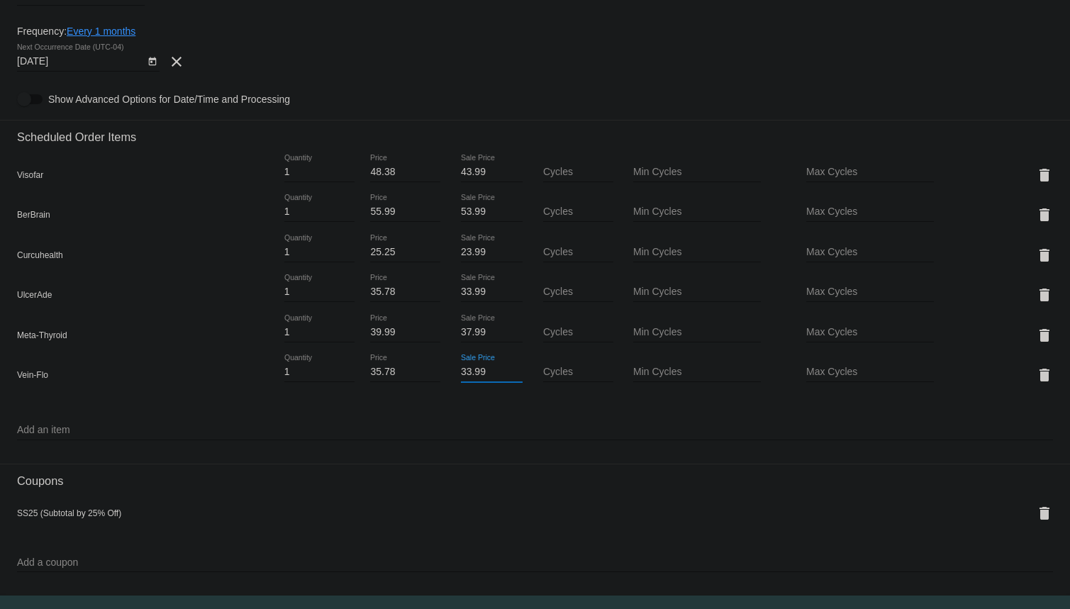
click at [469, 369] on input "33.99" at bounding box center [492, 372] width 62 height 11
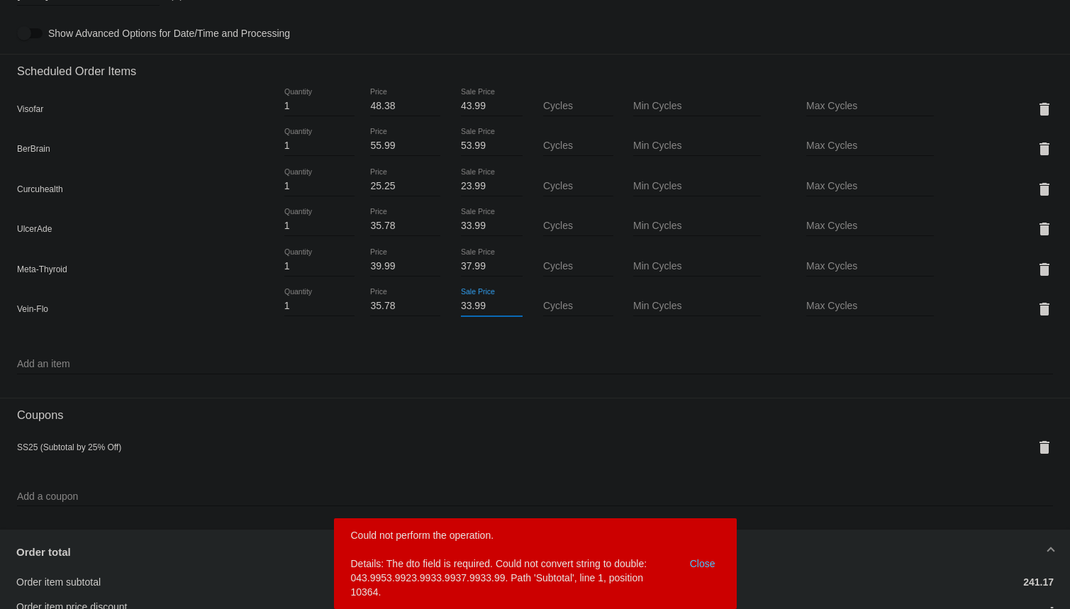
scroll to position [773, 0]
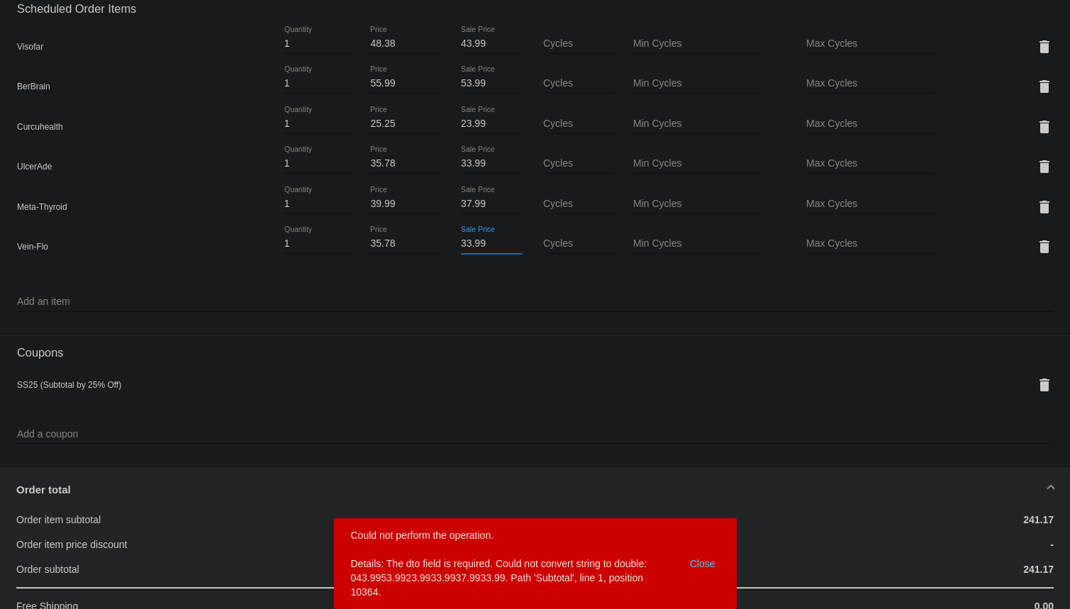
click at [491, 241] on input "33.99" at bounding box center [492, 243] width 62 height 11
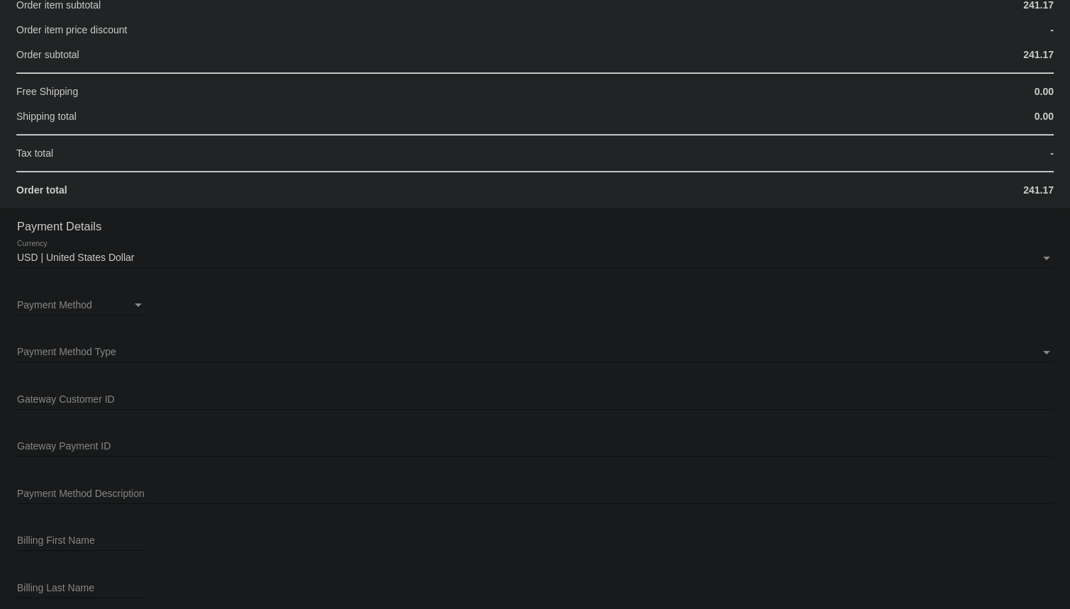
scroll to position [1289, 0]
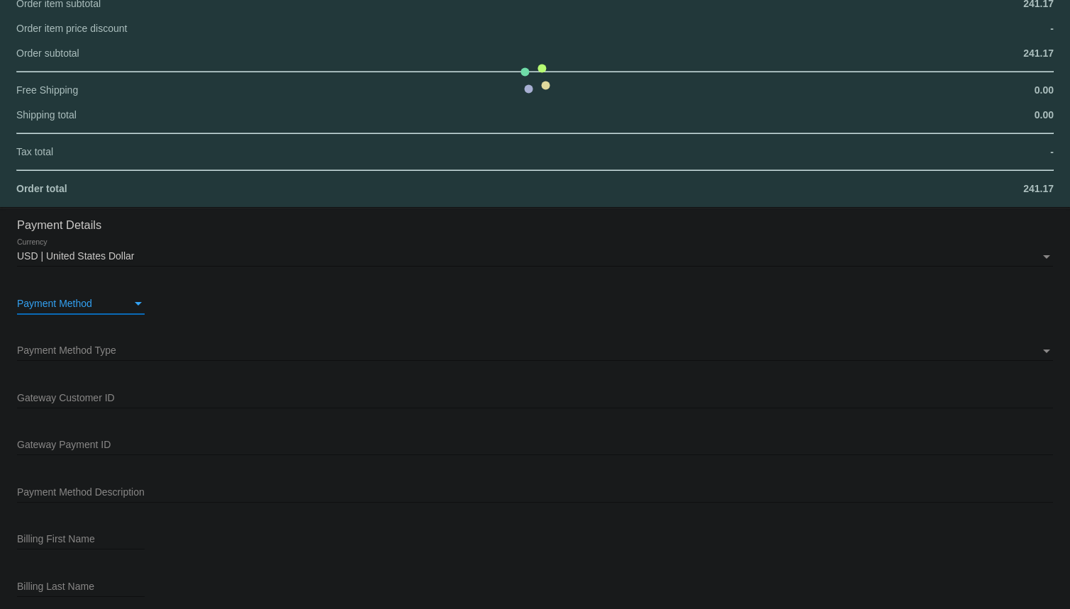
click at [140, 299] on div "Payment Method" at bounding box center [138, 304] width 13 height 11
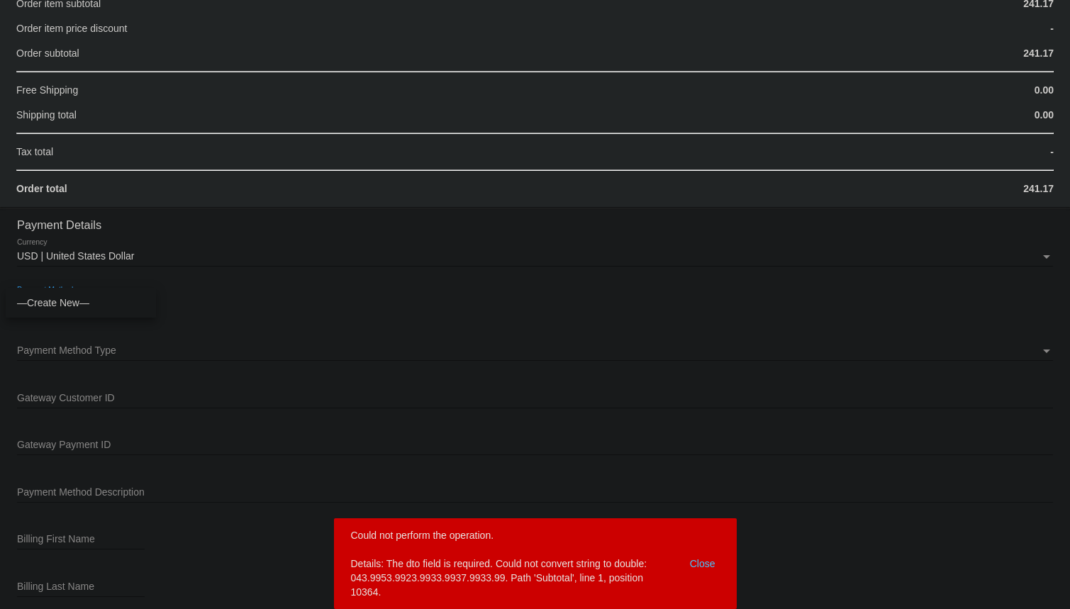
click at [50, 302] on span "—Create New—" at bounding box center [81, 303] width 128 height 30
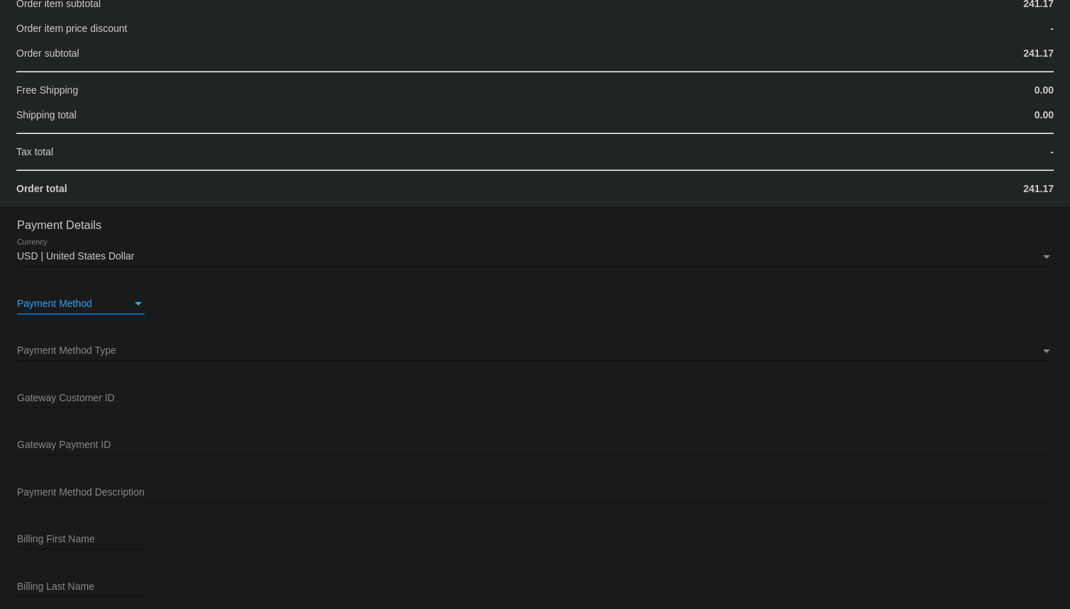
click at [107, 303] on div "Payment Method" at bounding box center [74, 304] width 115 height 11
click at [180, 373] on div at bounding box center [535, 304] width 1070 height 609
click at [136, 306] on div "Payment Method" at bounding box center [138, 304] width 13 height 11
click at [55, 305] on span "—Create New—" at bounding box center [81, 303] width 128 height 30
click at [78, 360] on div at bounding box center [535, 360] width 1036 height 1
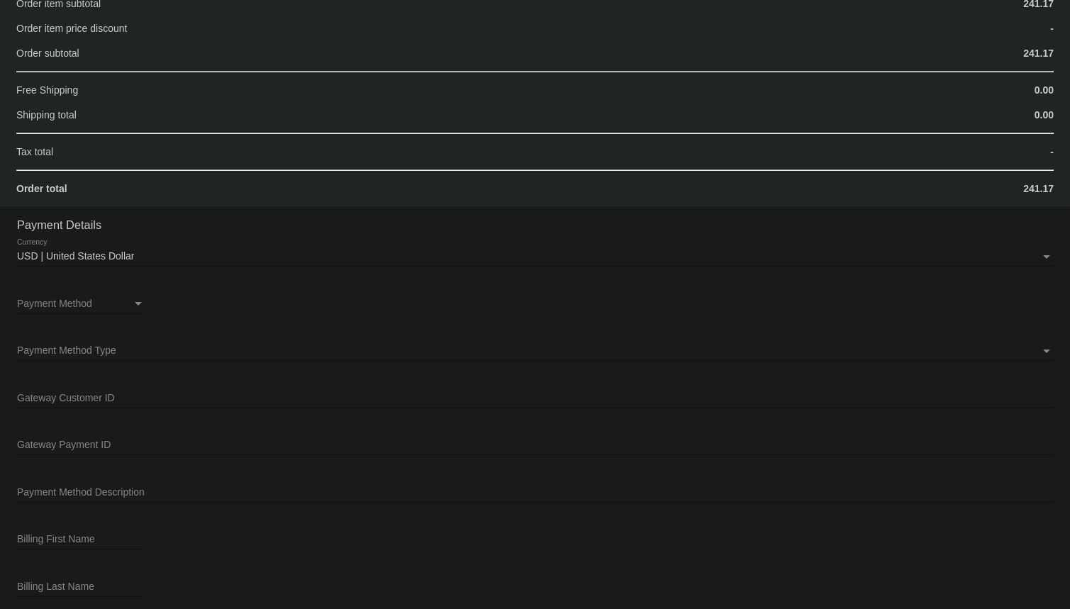
click at [87, 350] on span "Payment Method Type" at bounding box center [66, 350] width 99 height 11
click at [35, 353] on span "Stripe" at bounding box center [530, 350] width 1026 height 30
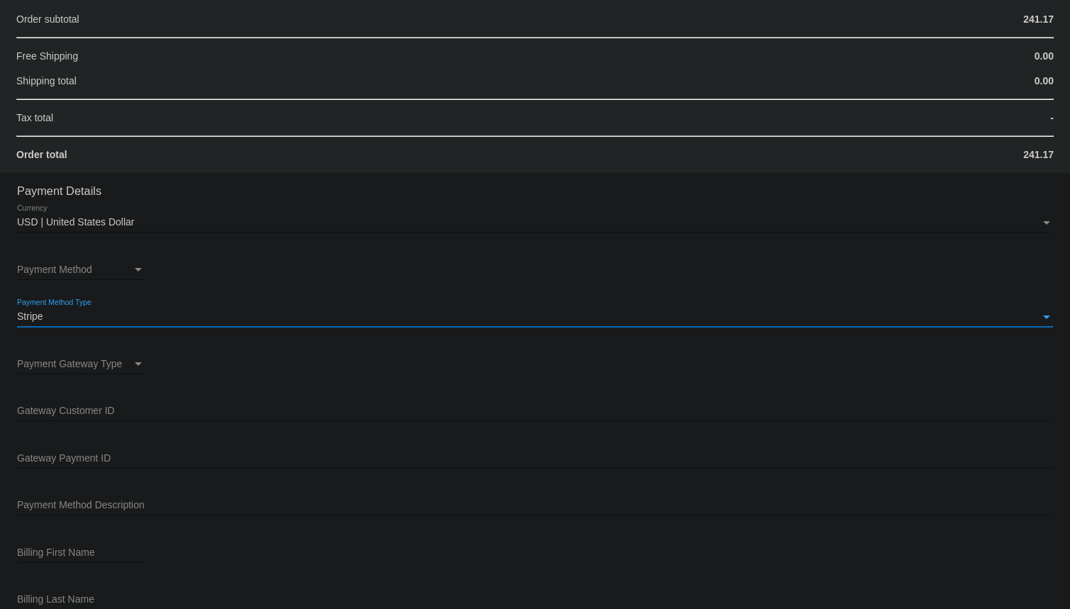
scroll to position [1354, 0]
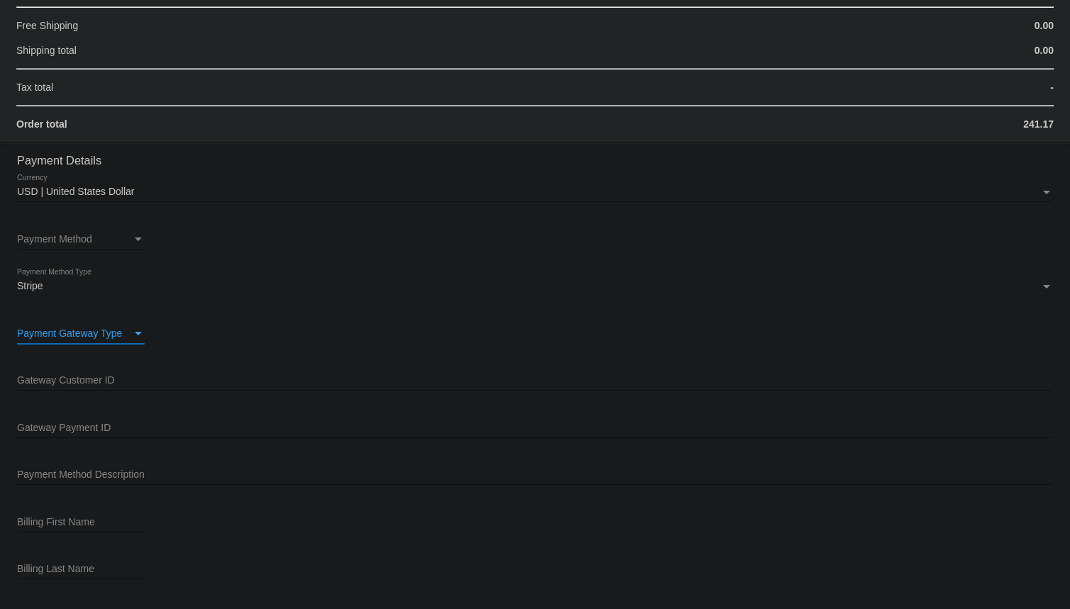
click at [141, 332] on div "Payment Gateway Type" at bounding box center [138, 334] width 7 height 4
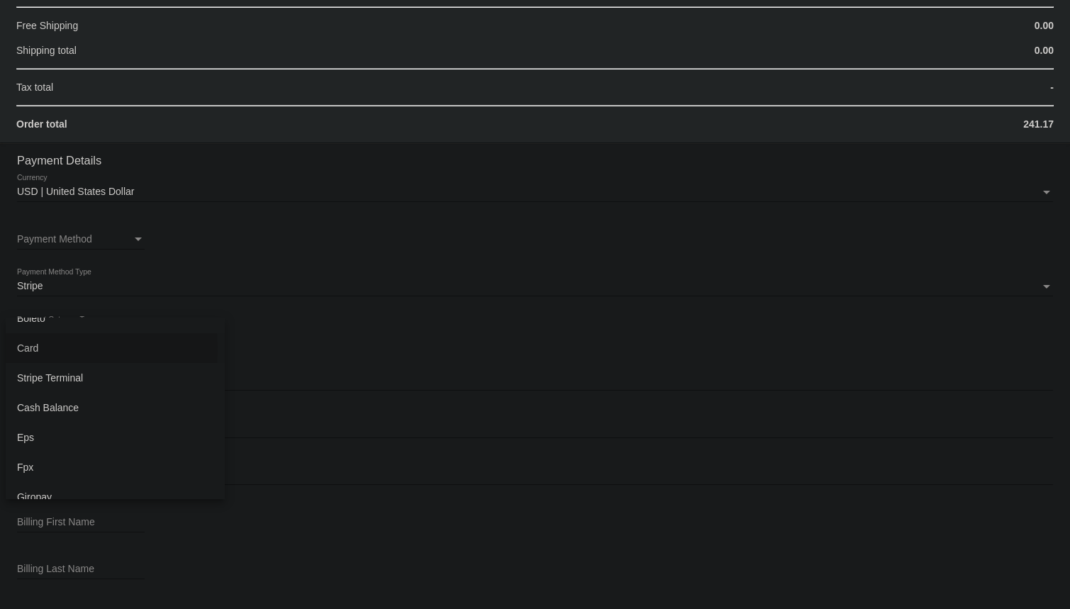
click at [43, 348] on span "Card" at bounding box center [115, 348] width 196 height 30
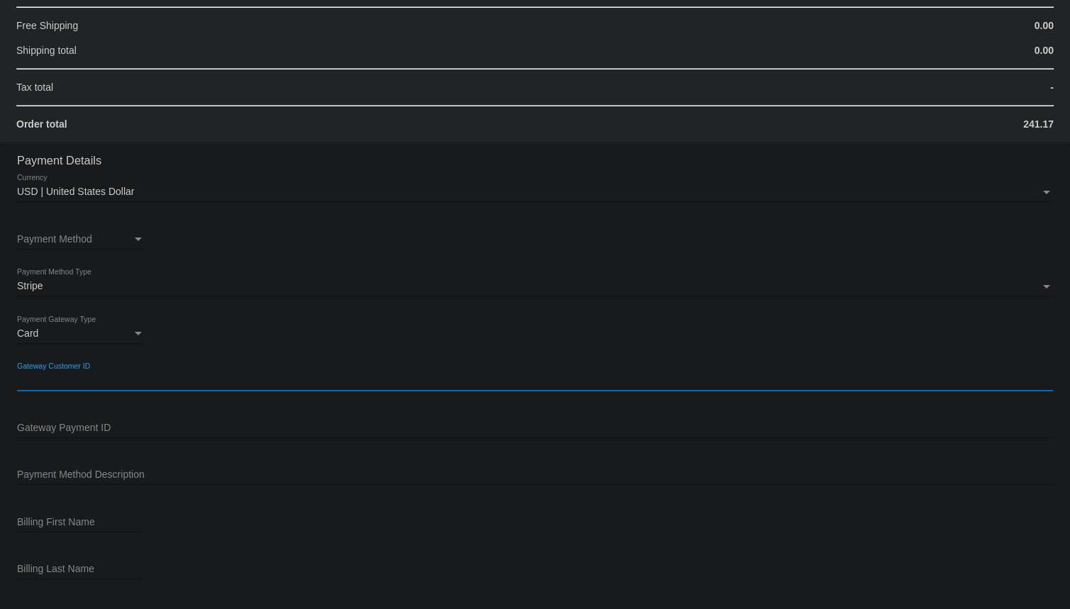
click at [64, 380] on input "Gateway Customer ID" at bounding box center [535, 380] width 1036 height 11
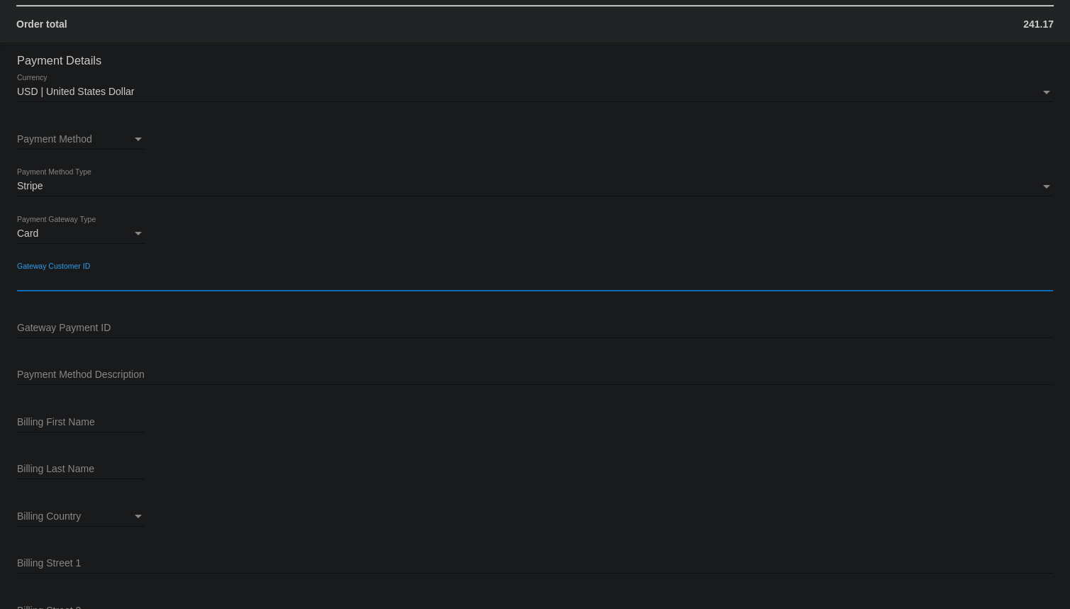
scroll to position [1482, 0]
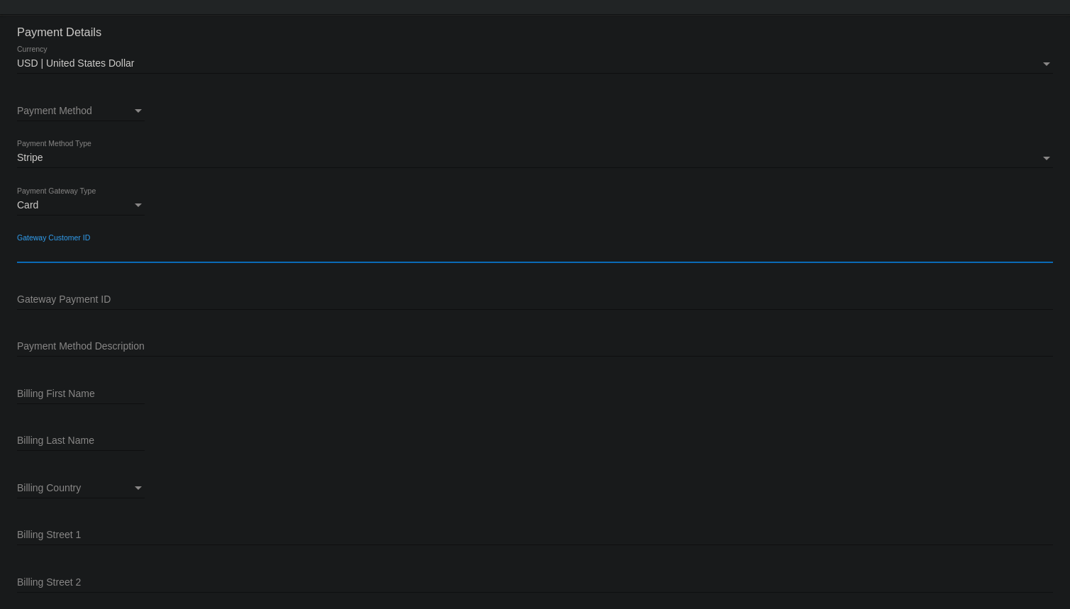
paste input "pi_3RuHdJE5UWG56Zgi1Nd3BqMr"
type input "pi_3RuHdJE5UWG56Zgi1Nd3BqMr"
click at [46, 296] on input "Gateway Payment ID" at bounding box center [535, 299] width 1036 height 11
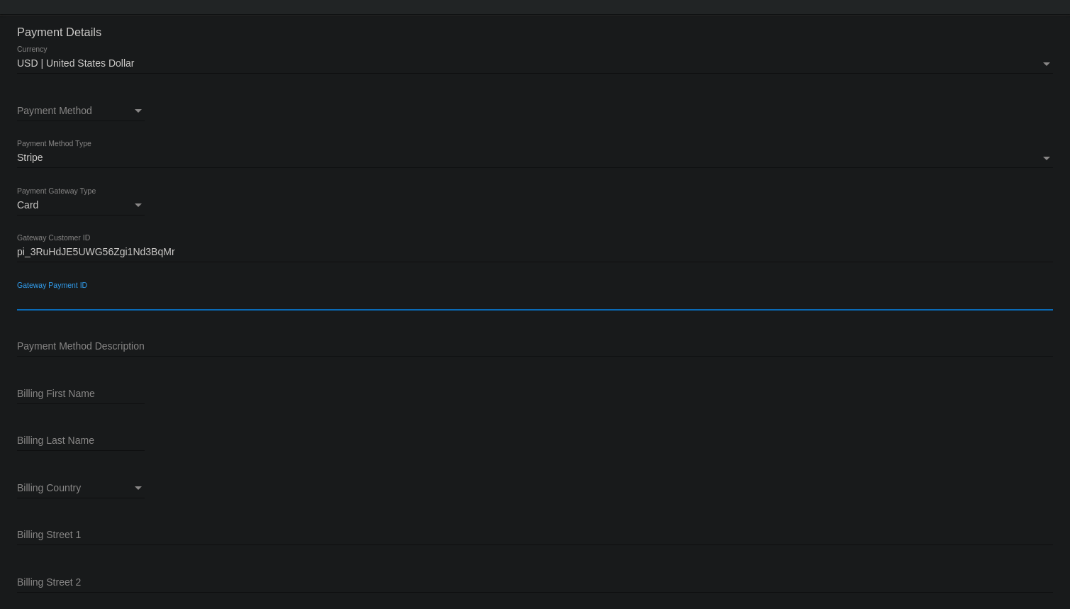
drag, startPoint x: 74, startPoint y: 304, endPoint x: 47, endPoint y: 302, distance: 27.0
click at [47, 302] on input "Gateway Payment ID" at bounding box center [535, 299] width 1036 height 11
paste input "pm_1RuHdFE5UWG56Zgip6tQ2U0M"
type input "pm_1RuHdFE5UWG56Zgip6tQ2U0M"
click at [65, 341] on input "Payment Method Description" at bounding box center [535, 346] width 1036 height 11
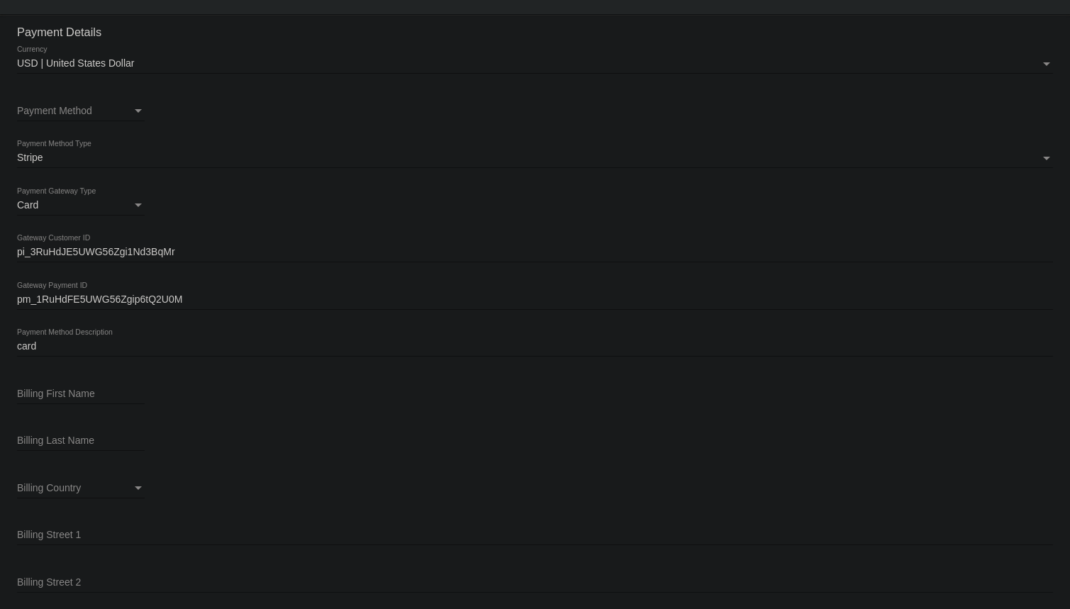
click at [77, 385] on div "Billing First Name" at bounding box center [81, 391] width 128 height 28
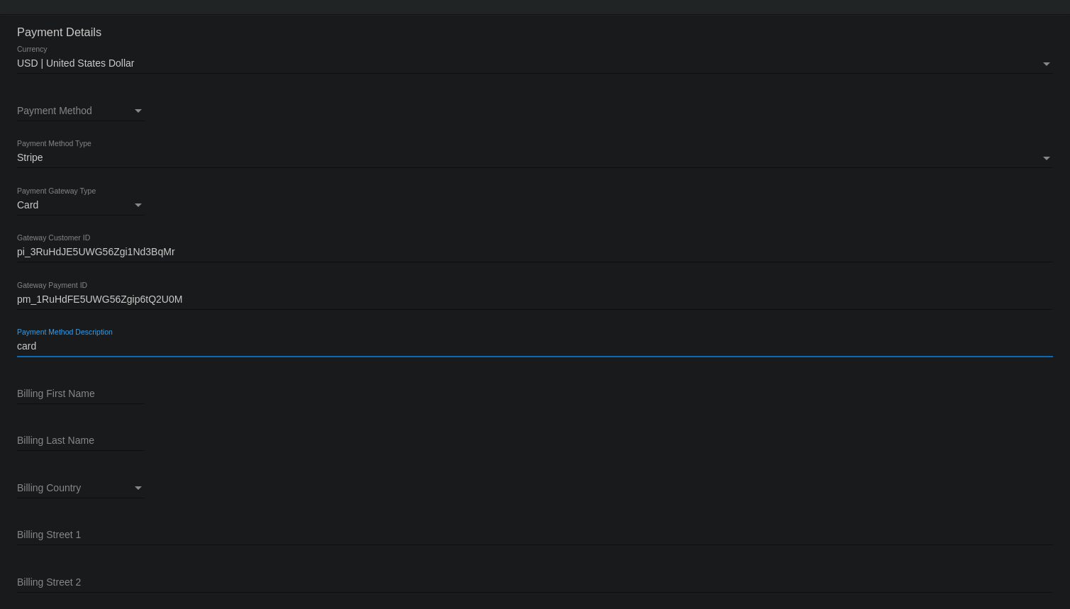
click at [70, 347] on input "card" at bounding box center [535, 346] width 1036 height 11
type input "Card"
click at [31, 395] on input "Billing First Name" at bounding box center [81, 394] width 128 height 11
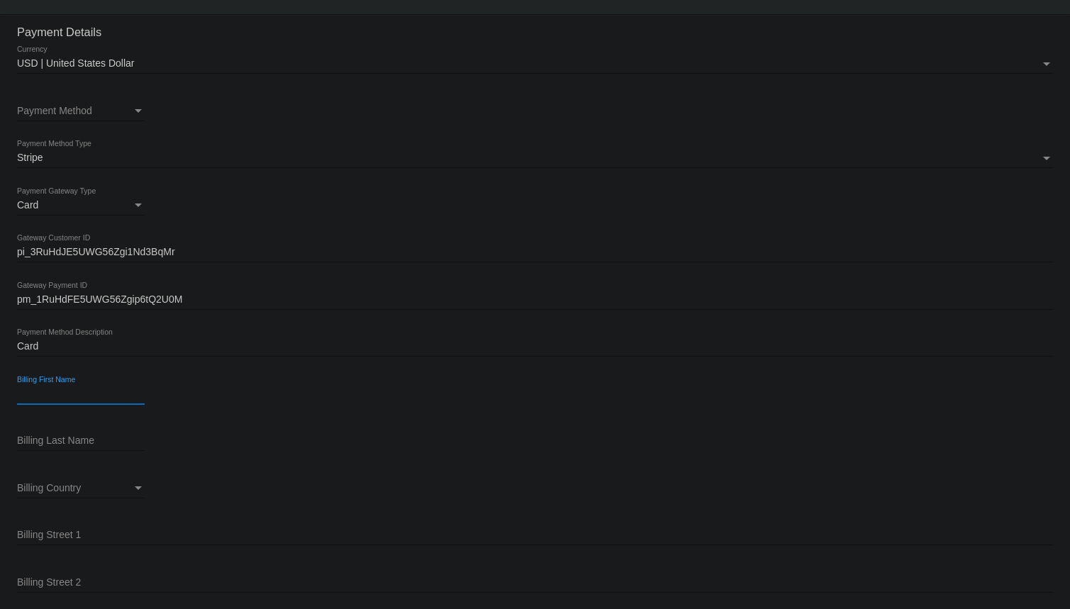
scroll to position [1611, 0]
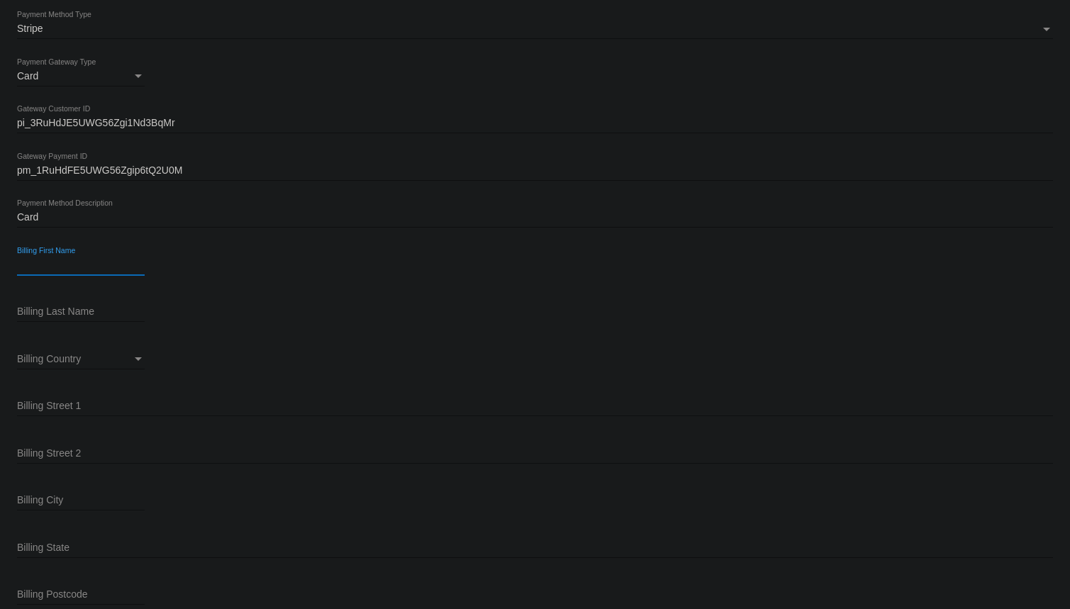
click at [60, 260] on input "Billing First Name" at bounding box center [81, 265] width 128 height 11
paste input "[PERSON_NAME]"
type input "[PERSON_NAME]"
click at [38, 302] on div "Billing Last Name" at bounding box center [81, 308] width 128 height 28
click at [39, 308] on input "Billing Last Name" at bounding box center [81, 311] width 128 height 11
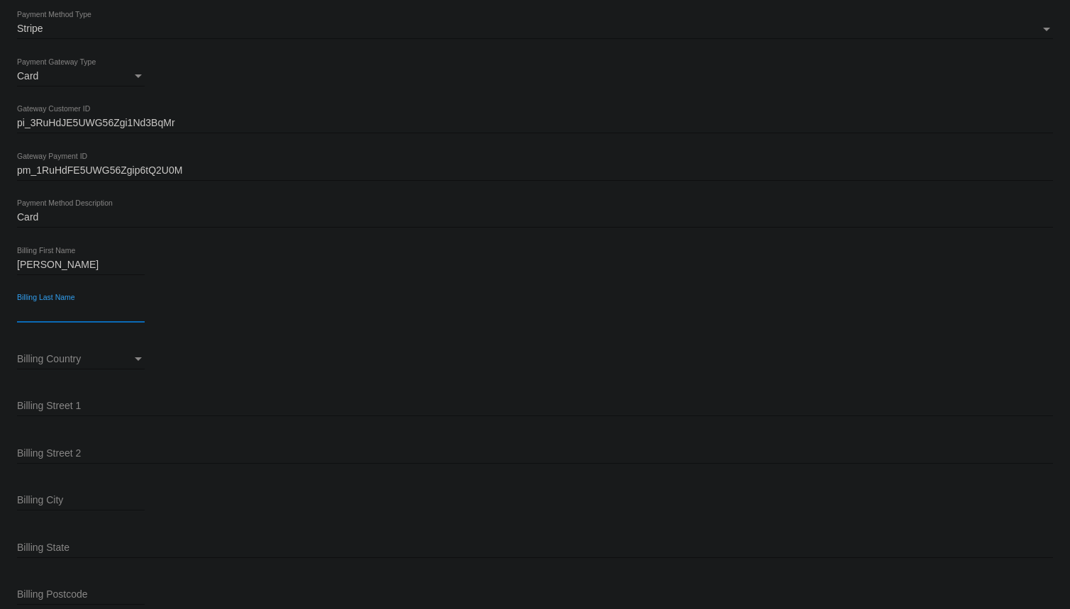
paste input "[PERSON_NAME]"
type input "[PERSON_NAME]"
click at [61, 342] on div "Billing Country Billing Country" at bounding box center [81, 356] width 128 height 28
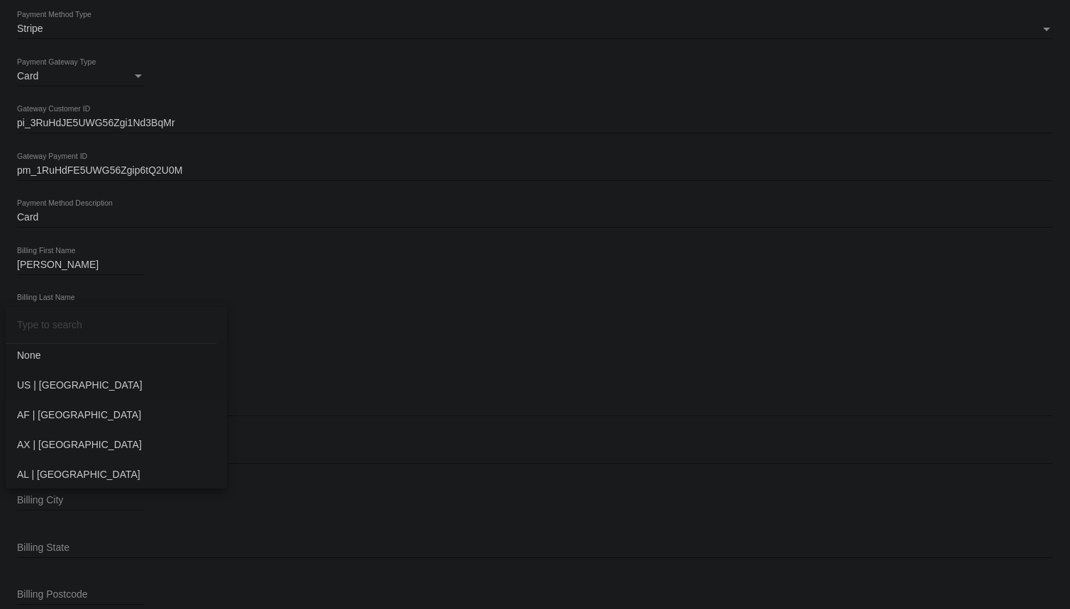
click at [45, 379] on span "US | [GEOGRAPHIC_DATA]" at bounding box center [116, 385] width 199 height 30
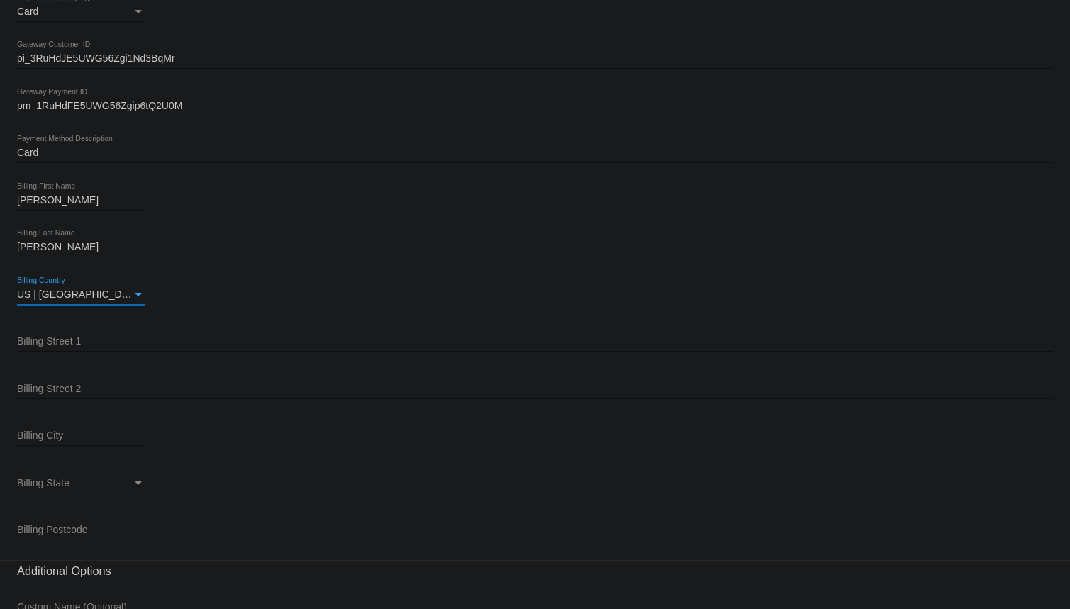
scroll to position [1740, 0]
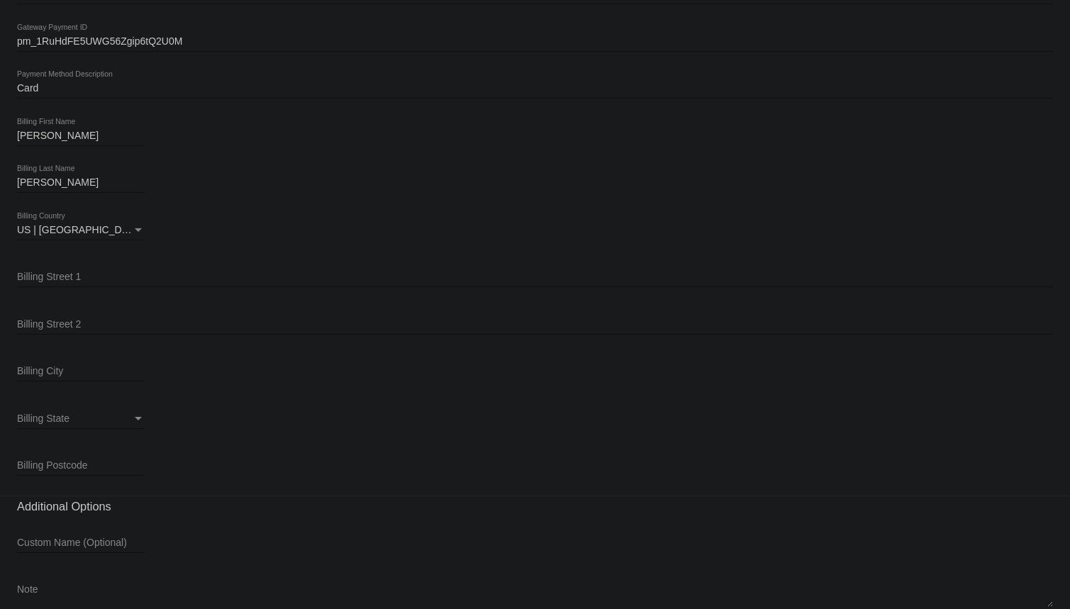
click at [63, 264] on div "Billing Street 1" at bounding box center [535, 274] width 1036 height 28
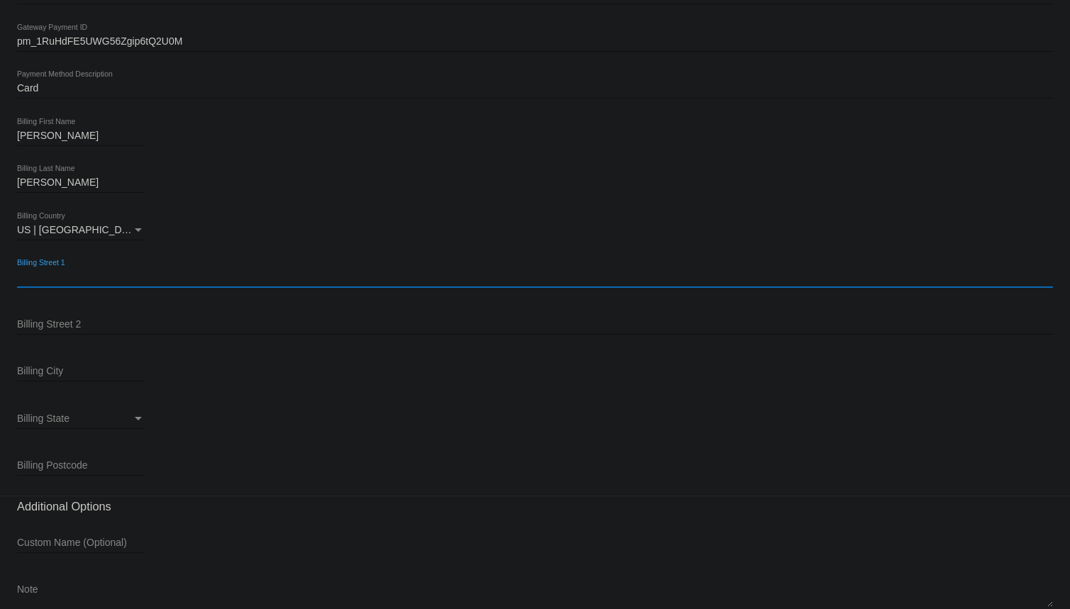
click at [50, 278] on input "Billing Street 1" at bounding box center [535, 277] width 1036 height 11
paste input "[STREET_ADDRESS]"
type input "[STREET_ADDRESS]"
click at [48, 369] on input "Billing City" at bounding box center [81, 371] width 128 height 11
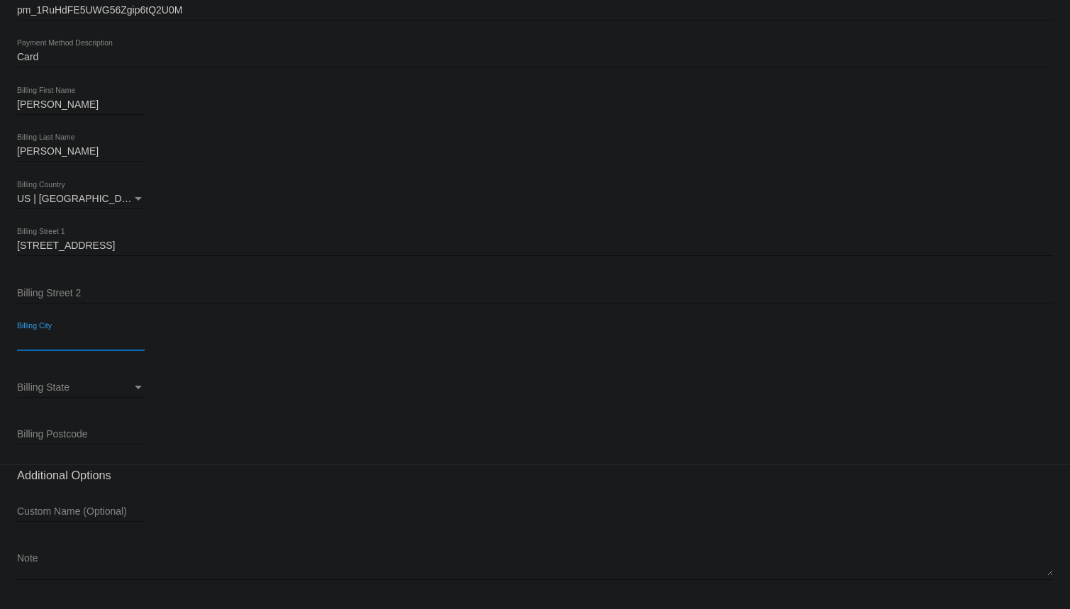
scroll to position [1800, 0]
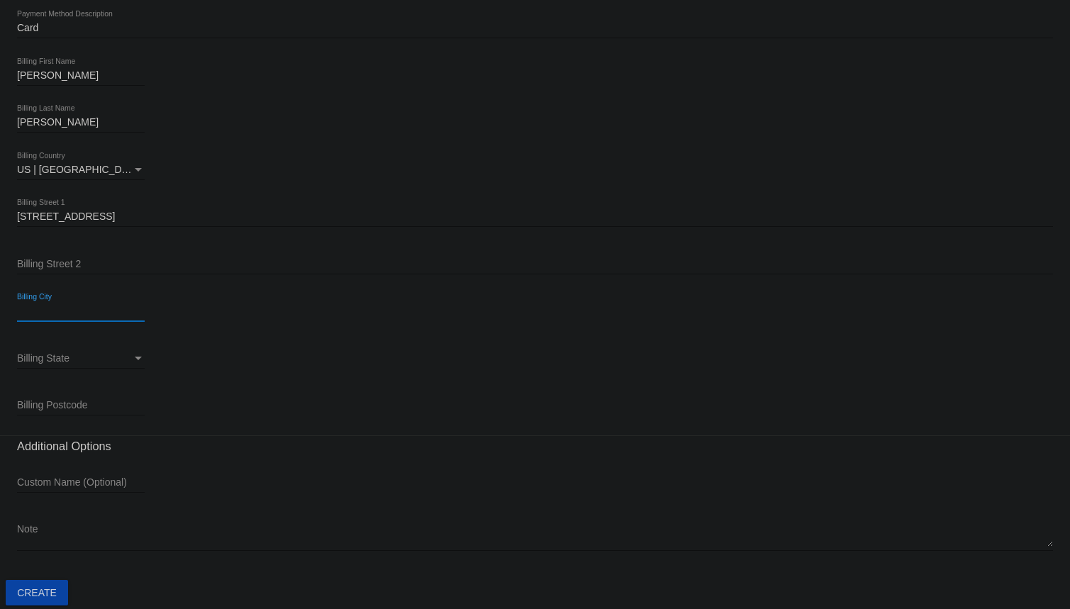
click at [35, 306] on input "Billing City" at bounding box center [81, 311] width 128 height 11
paste input "[GEOGRAPHIC_DATA]"
type input "[GEOGRAPHIC_DATA]"
click at [50, 354] on span "Billing State" at bounding box center [43, 357] width 52 height 11
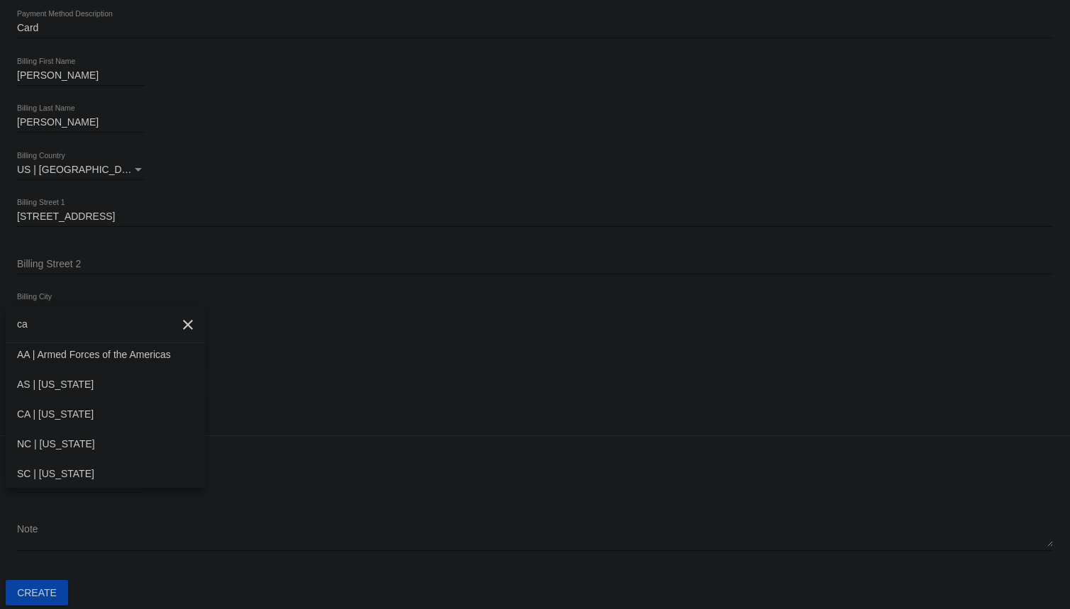
type input "ca"
click at [65, 411] on span "CA | [US_STATE]" at bounding box center [105, 414] width 177 height 30
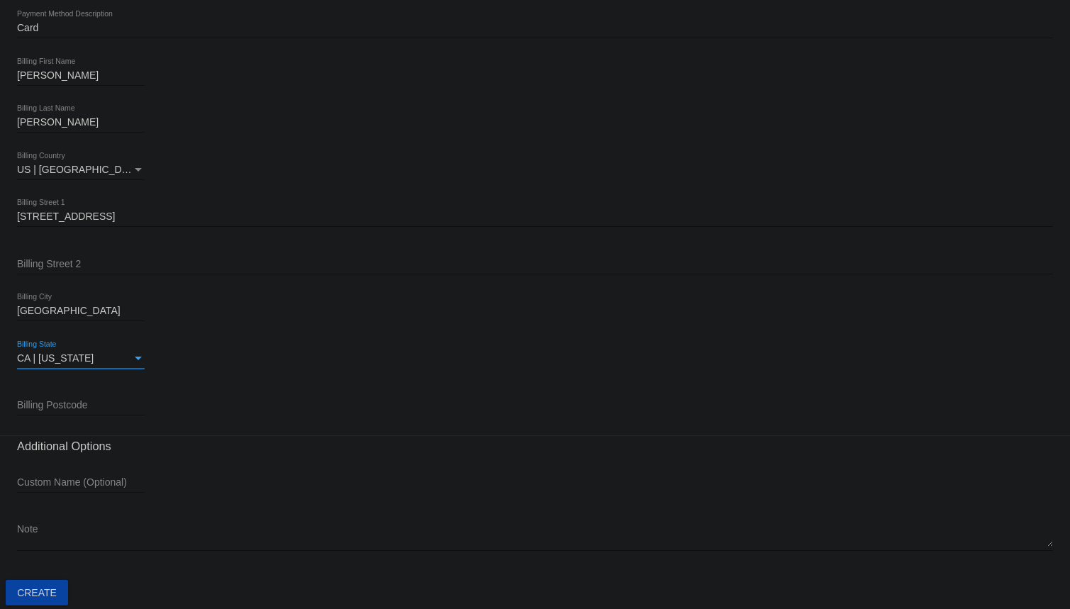
click at [66, 401] on input "Billing Postcode" at bounding box center [81, 405] width 128 height 11
click at [49, 401] on input "Billing Postcode" at bounding box center [81, 405] width 128 height 11
paste input "95820"
type input "95820"
click at [43, 581] on button "Create" at bounding box center [37, 593] width 62 height 26
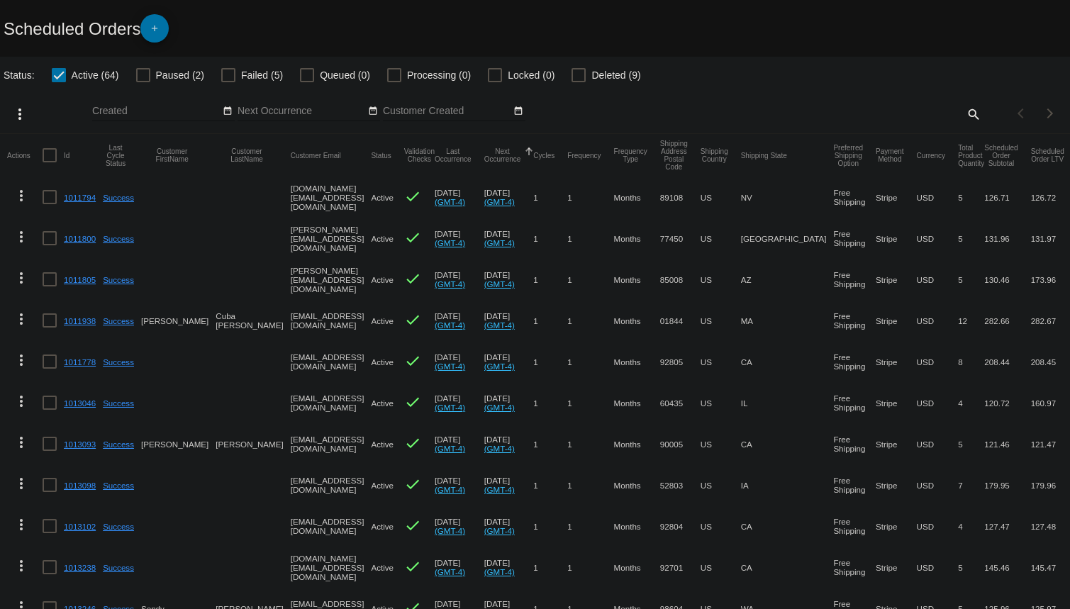
click at [146, 72] on div at bounding box center [143, 75] width 14 height 14
click at [143, 82] on input "Paused (2)" at bounding box center [143, 82] width 1 height 1
click at [139, 72] on div at bounding box center [143, 75] width 14 height 14
click at [143, 82] on input "Paused (2)" at bounding box center [143, 82] width 1 height 1
click at [141, 72] on div at bounding box center [143, 75] width 14 height 14
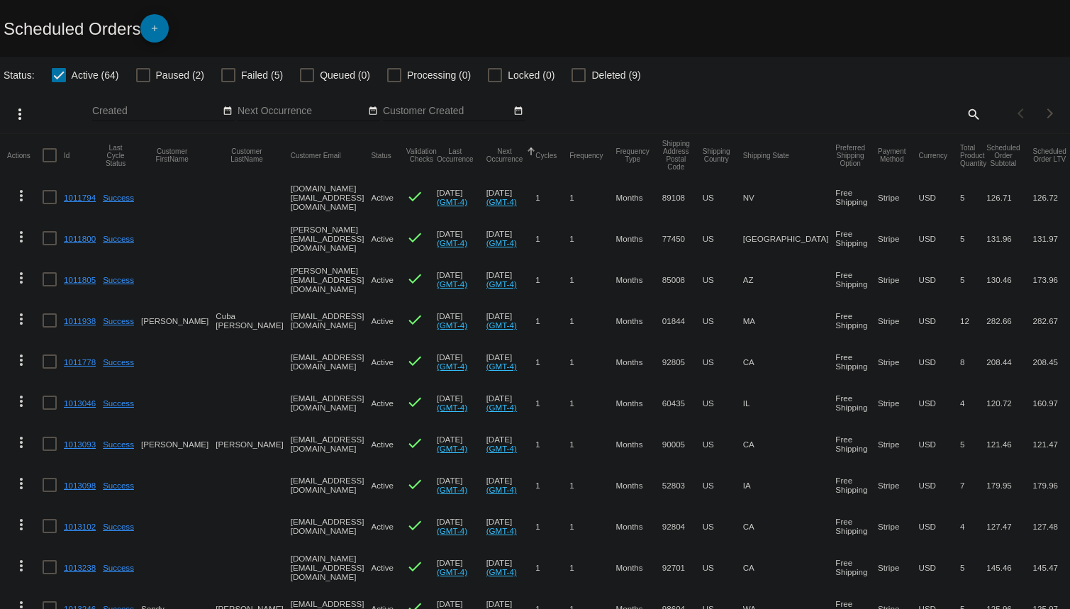
click at [143, 82] on input "Paused (2)" at bounding box center [143, 82] width 1 height 1
checkbox input "true"
click at [62, 72] on div at bounding box center [59, 75] width 14 height 14
click at [59, 82] on input "Active (64)" at bounding box center [58, 82] width 1 height 1
checkbox input "false"
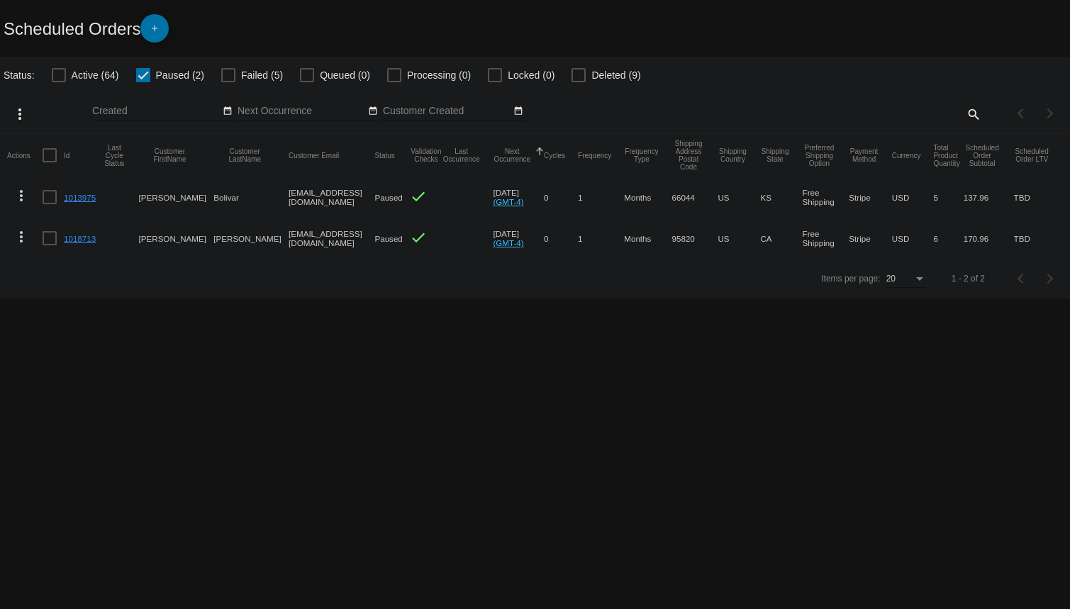
click at [163, 243] on mat-cell "[PERSON_NAME]" at bounding box center [176, 238] width 75 height 41
click at [165, 233] on mat-cell "[PERSON_NAME]" at bounding box center [176, 238] width 75 height 41
click at [167, 236] on mat-cell "[PERSON_NAME]" at bounding box center [176, 238] width 75 height 41
click at [45, 237] on div at bounding box center [50, 238] width 14 height 14
click at [49, 245] on input "checkbox" at bounding box center [49, 245] width 1 height 1
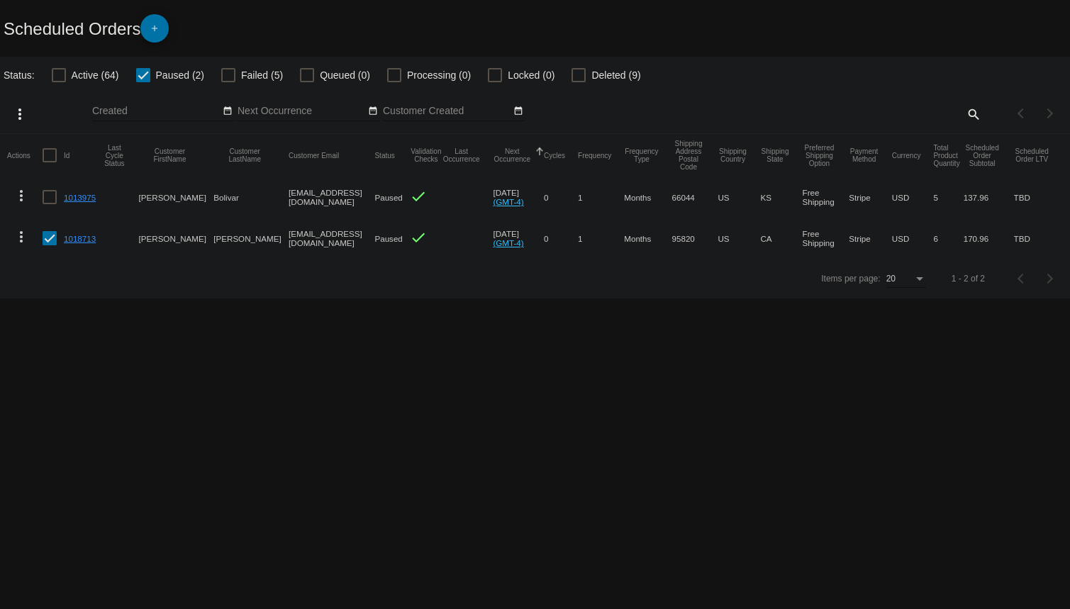
click at [47, 241] on div at bounding box center [50, 238] width 14 height 14
click at [49, 245] on input "checkbox" at bounding box center [49, 245] width 1 height 1
checkbox input "false"
click at [179, 234] on mat-cell "[PERSON_NAME]" at bounding box center [176, 238] width 75 height 41
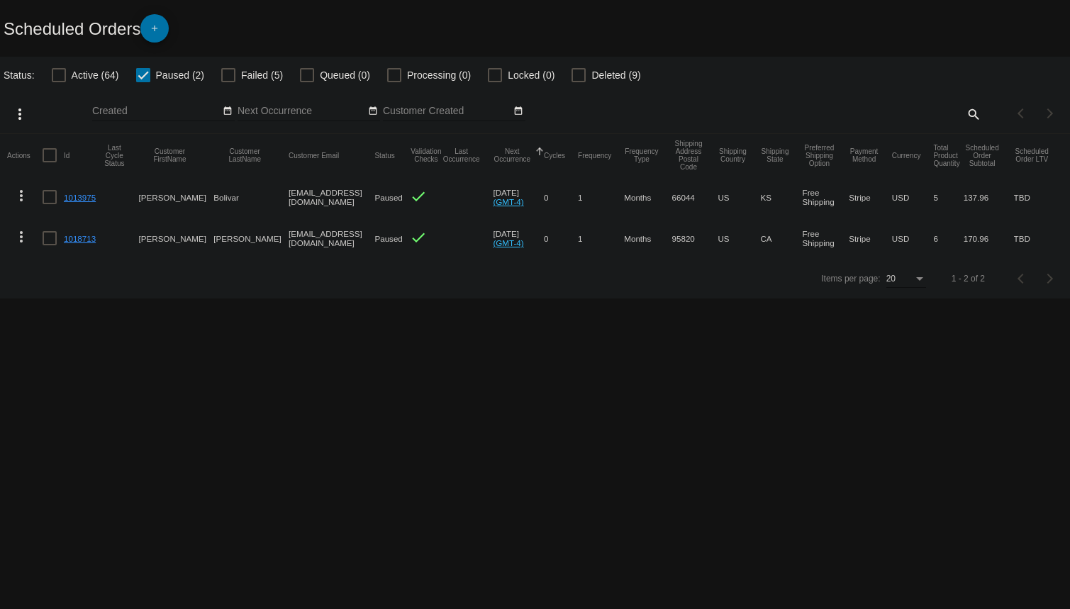
click at [15, 233] on mat-icon "more_vert" at bounding box center [21, 236] width 17 height 17
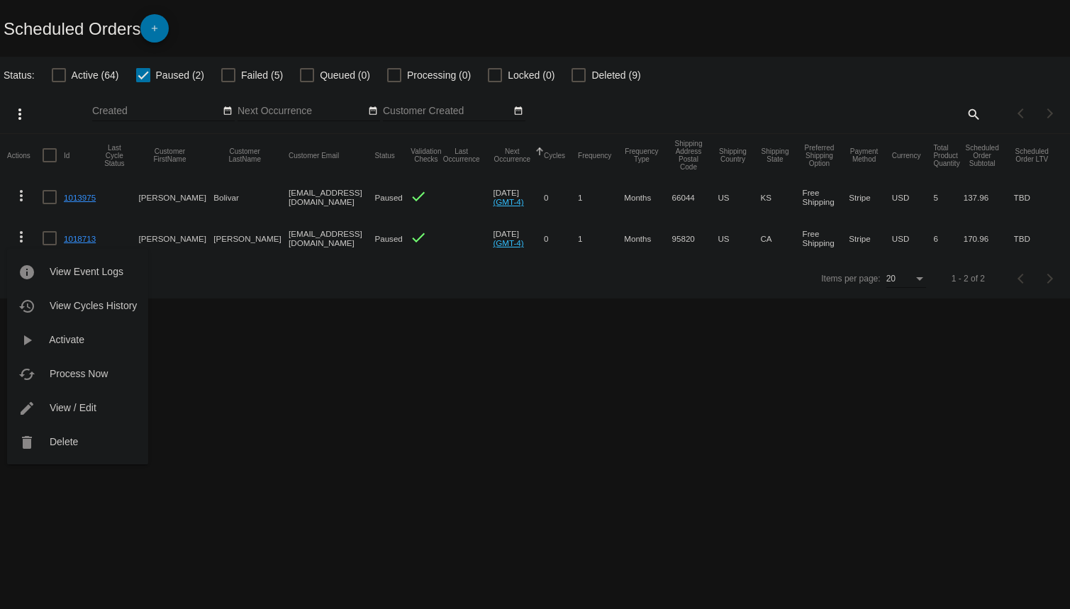
click at [262, 404] on div at bounding box center [535, 304] width 1070 height 609
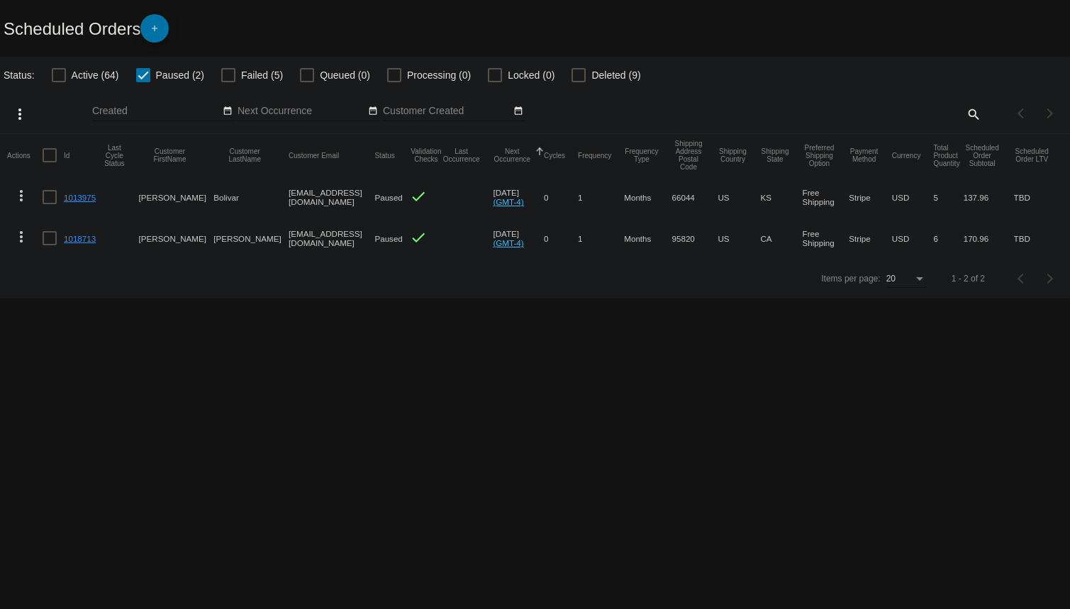
drag, startPoint x: 79, startPoint y: 237, endPoint x: 84, endPoint y: 245, distance: 9.2
click at [79, 237] on link "1018713" at bounding box center [80, 238] width 32 height 9
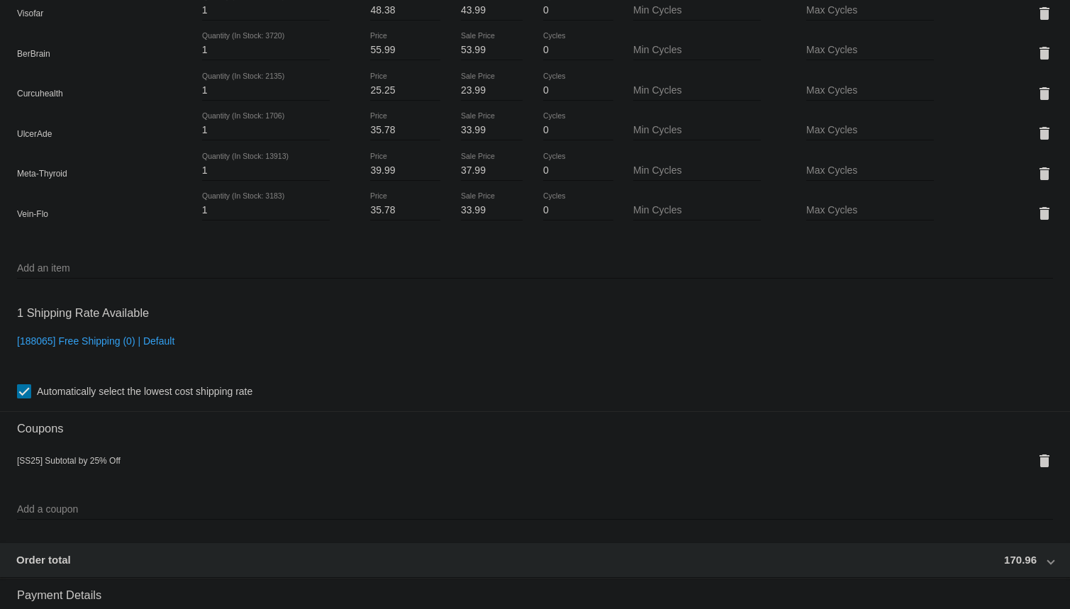
scroll to position [1232, 0]
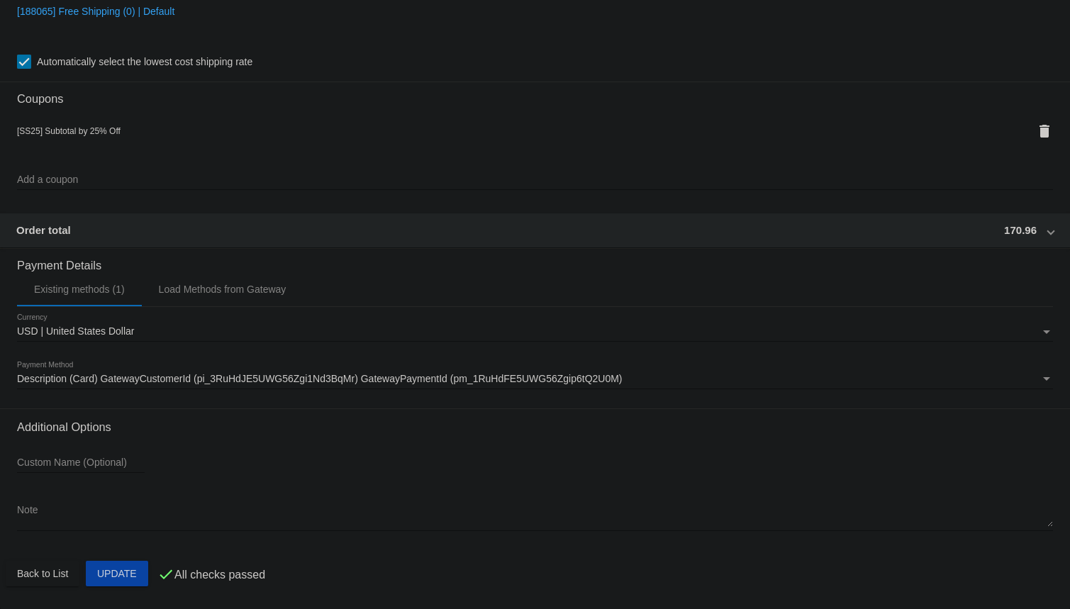
click at [1004, 236] on span "170.96" at bounding box center [1020, 230] width 33 height 12
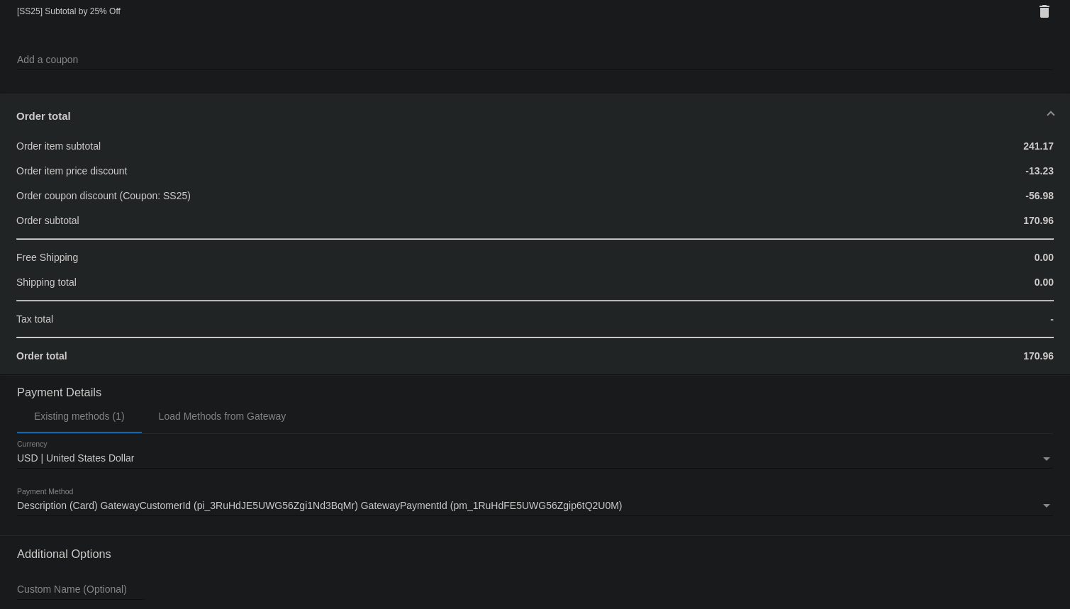
scroll to position [1478, 0]
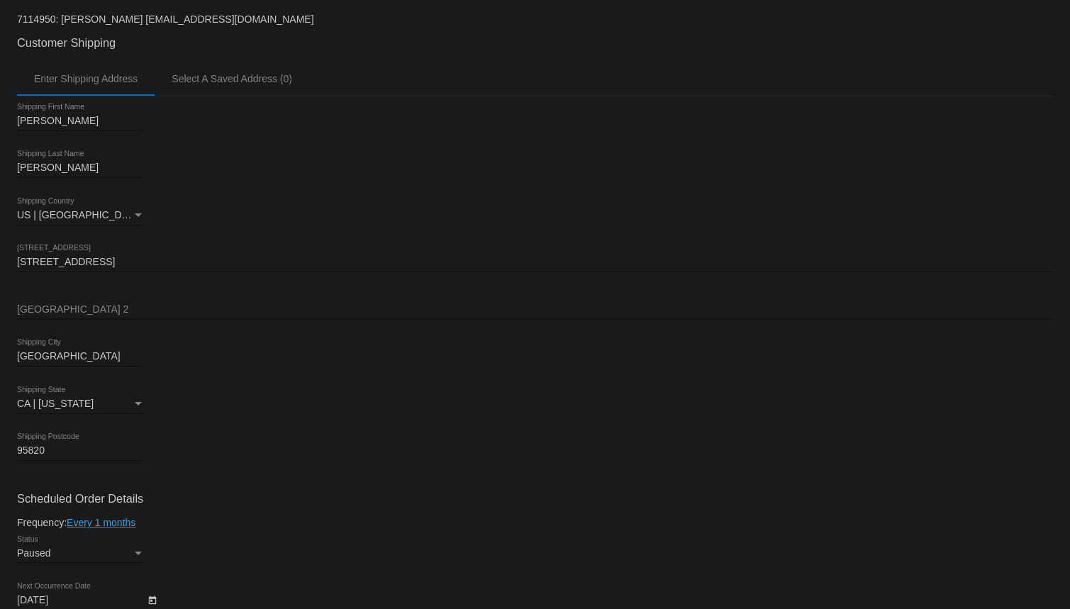
scroll to position [189, 0]
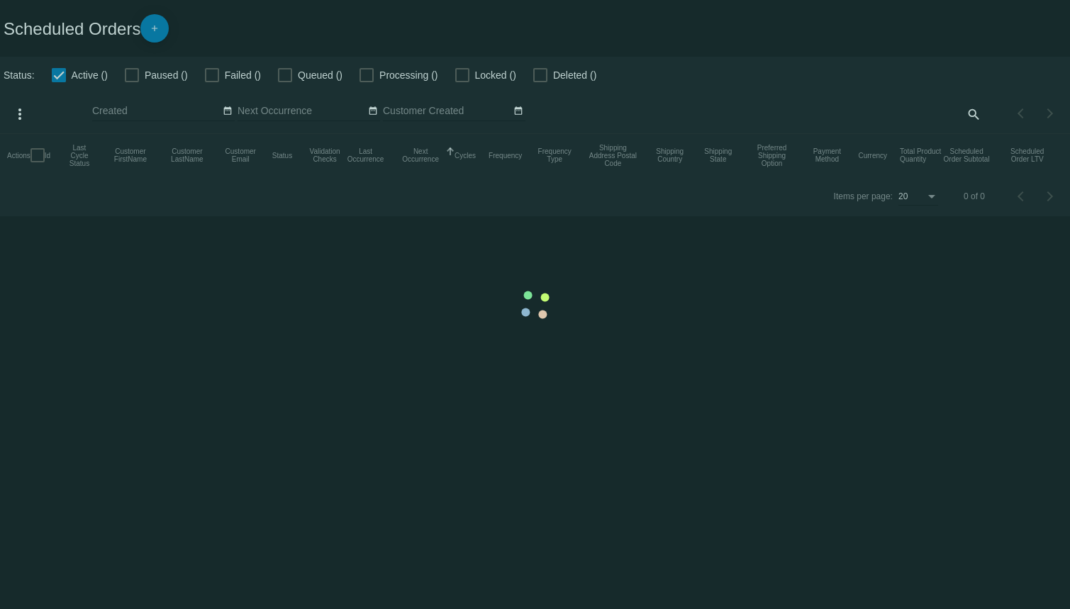
checkbox input "false"
checkbox input "true"
